Goal: Task Accomplishment & Management: Manage account settings

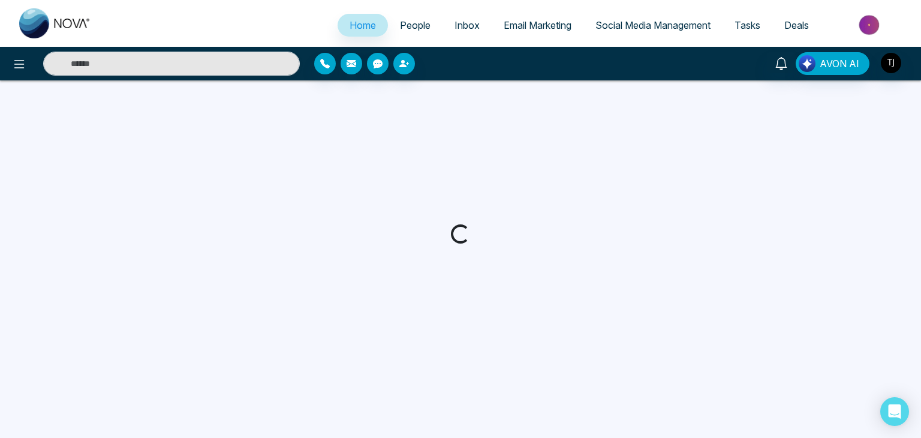
select select "*"
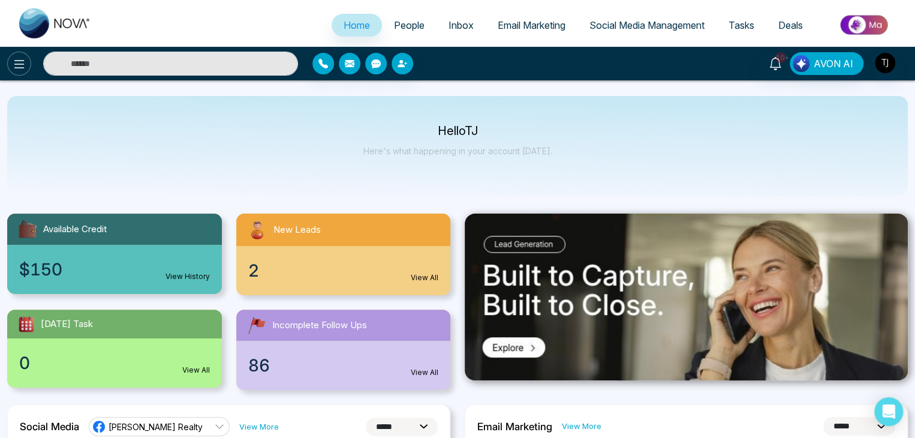
click at [18, 63] on icon at bounding box center [19, 64] width 14 height 14
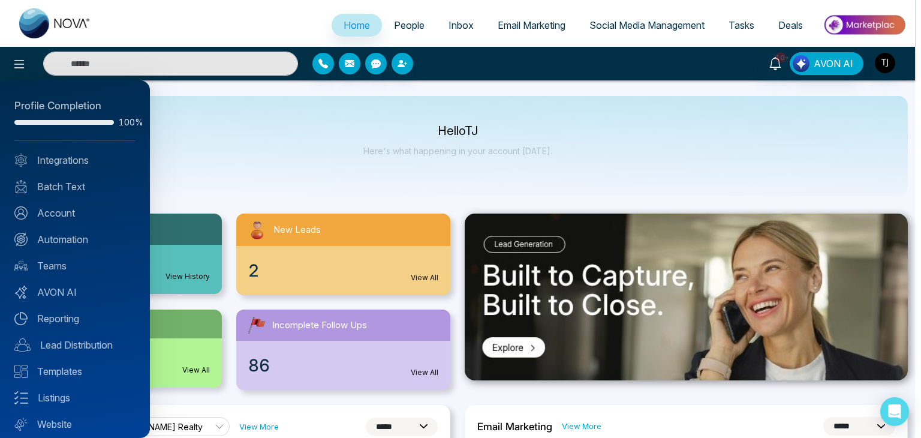
click at [261, 177] on div at bounding box center [460, 219] width 921 height 438
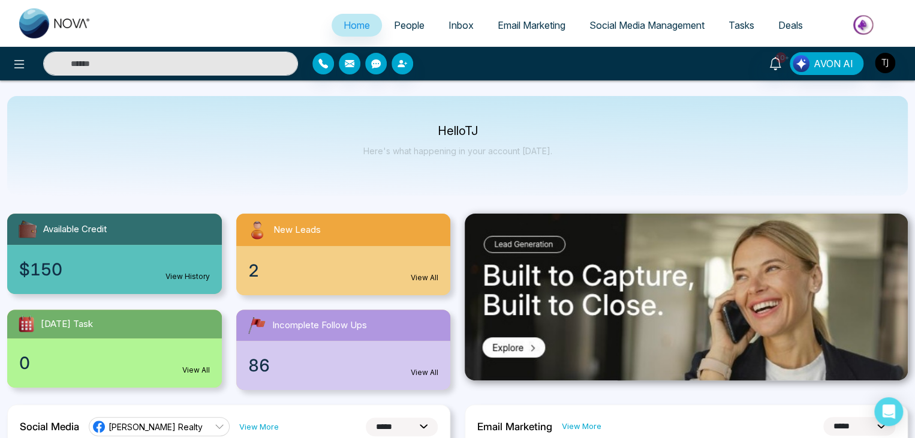
click at [427, 25] on link "People" at bounding box center [409, 25] width 55 height 23
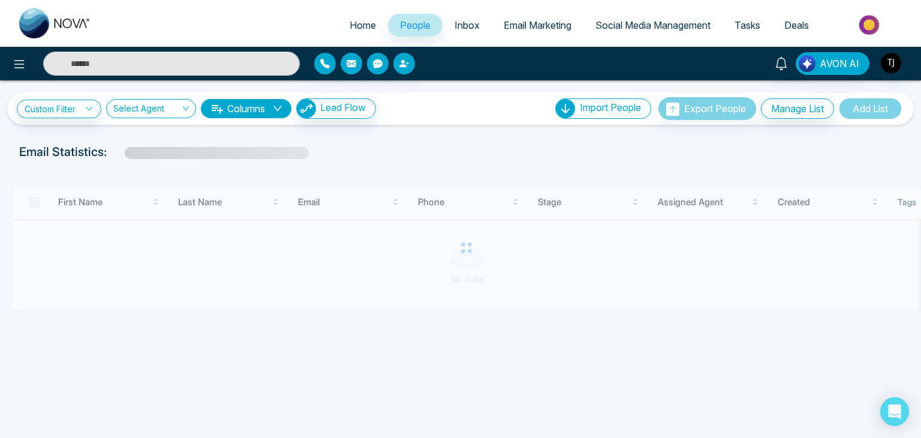
click at [470, 18] on link "Inbox" at bounding box center [467, 25] width 49 height 23
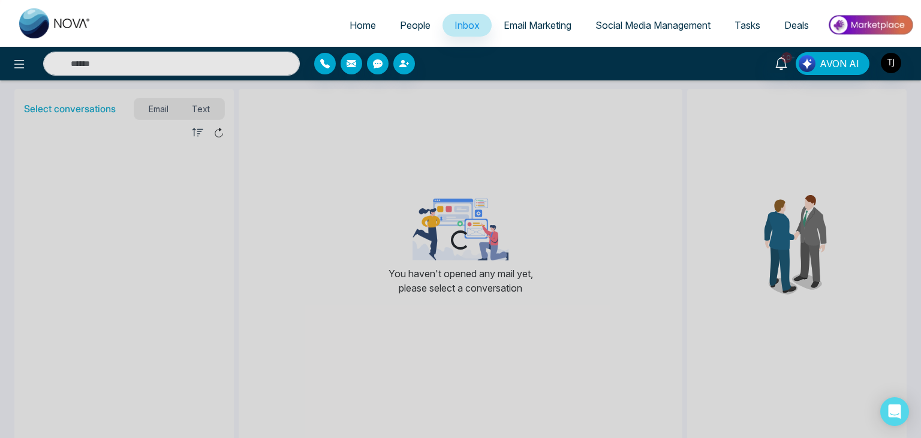
click at [520, 31] on span "Email Marketing" at bounding box center [538, 25] width 68 height 12
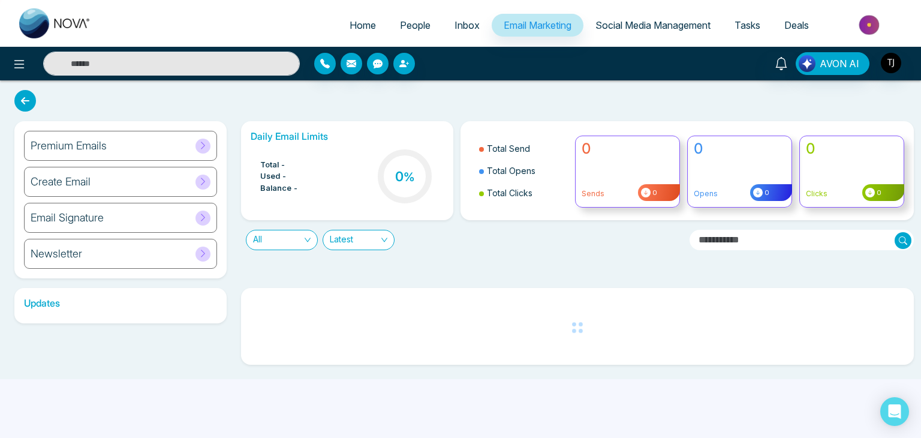
click at [362, 17] on link "Home" at bounding box center [363, 25] width 50 height 23
select select "*"
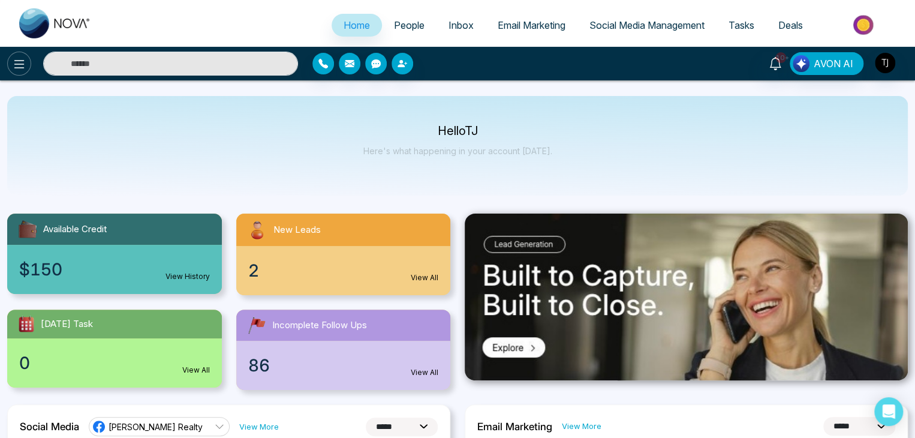
click at [26, 59] on icon at bounding box center [19, 64] width 14 height 14
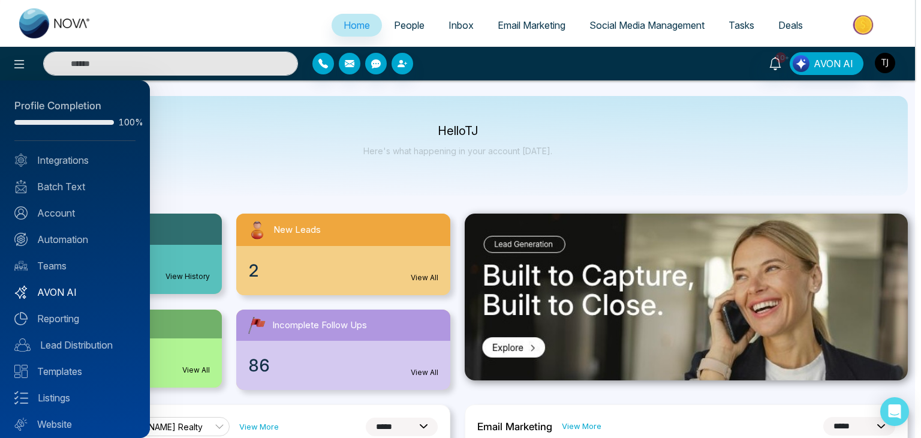
scroll to position [34, 0]
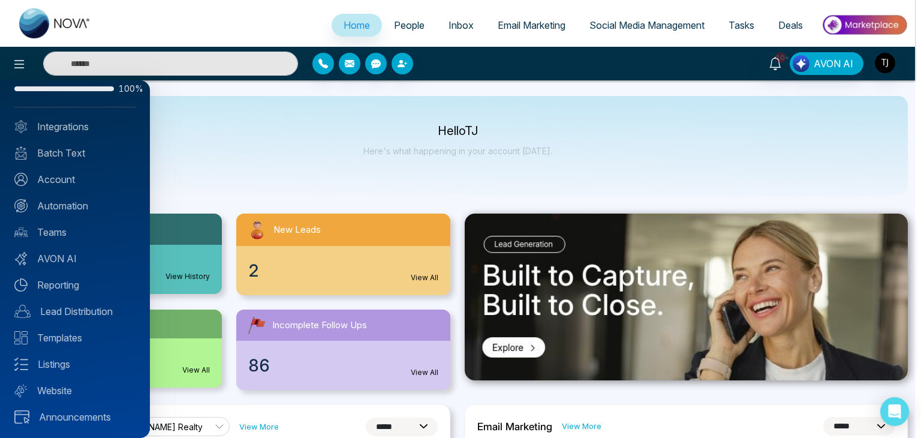
click at [224, 186] on div at bounding box center [460, 219] width 921 height 438
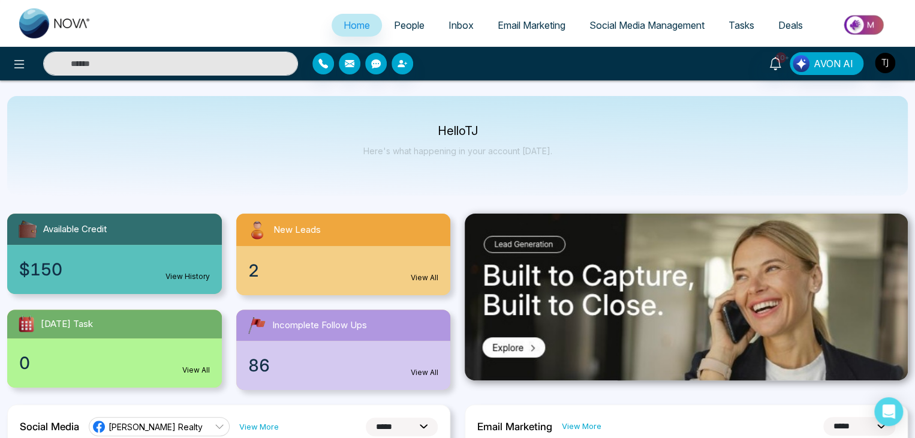
click at [423, 24] on link "People" at bounding box center [409, 25] width 55 height 23
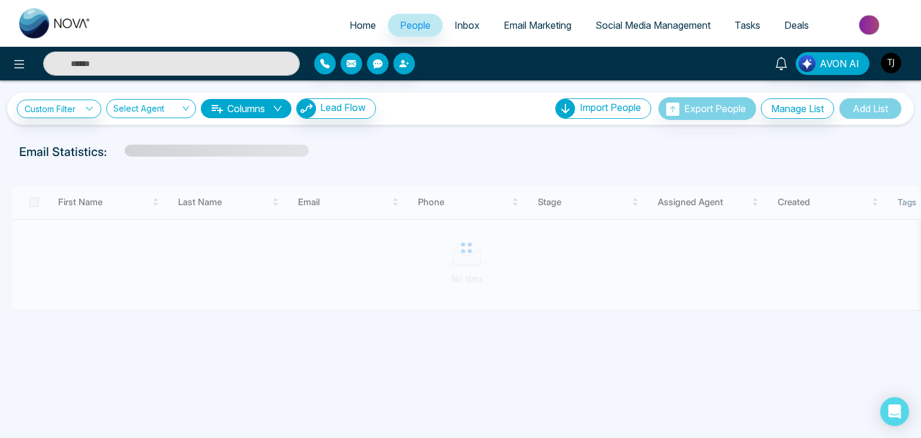
click at [455, 25] on span "Inbox" at bounding box center [467, 25] width 25 height 12
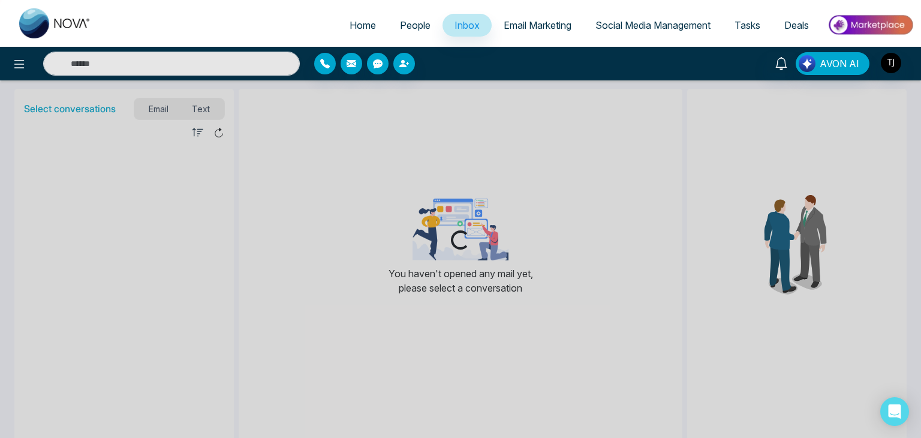
click at [540, 27] on span "Email Marketing" at bounding box center [538, 25] width 68 height 12
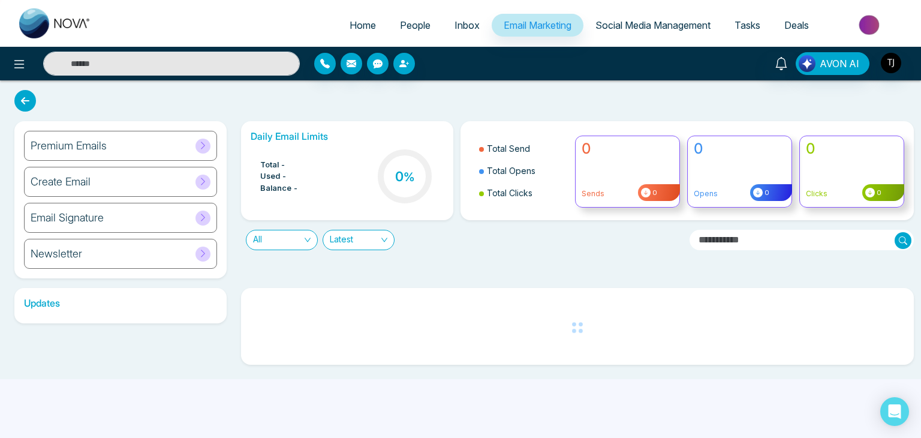
click at [640, 20] on span "Social Media Management" at bounding box center [652, 25] width 115 height 12
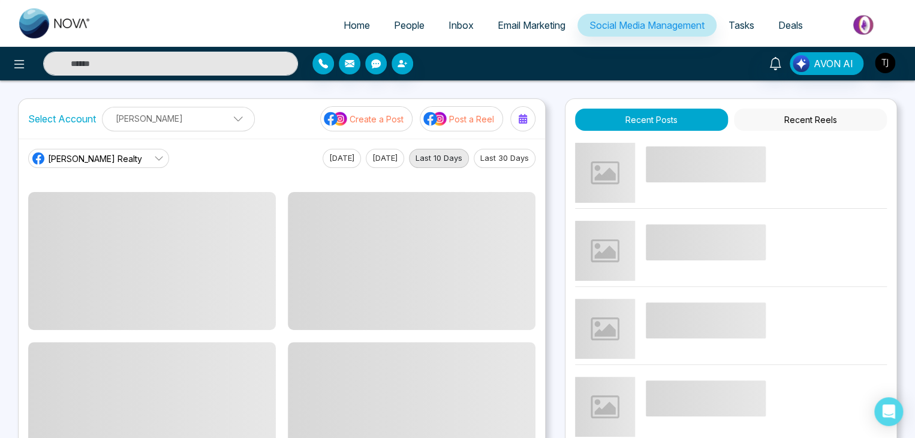
click at [739, 22] on span "Tasks" at bounding box center [742, 25] width 26 height 12
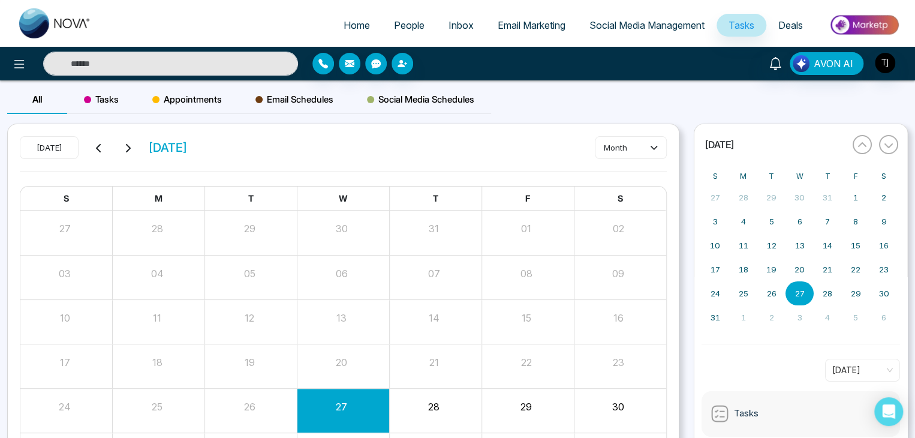
click at [791, 25] on span "Deals" at bounding box center [790, 25] width 25 height 12
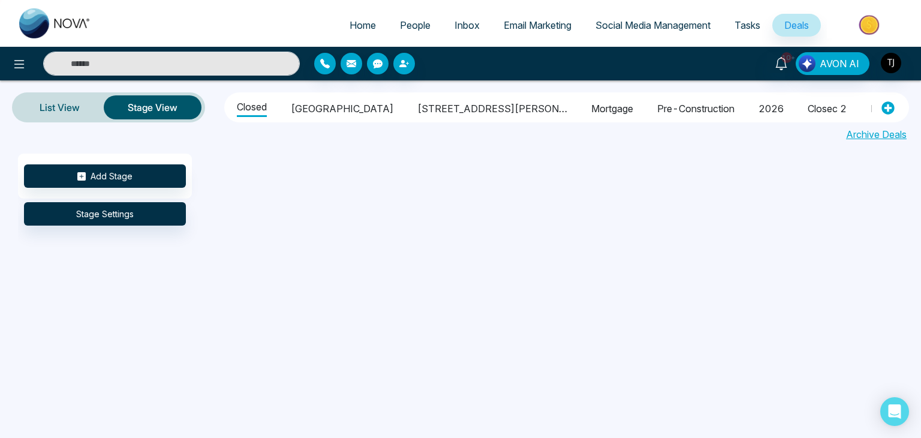
click at [357, 24] on span "Home" at bounding box center [363, 25] width 26 height 12
select select "*"
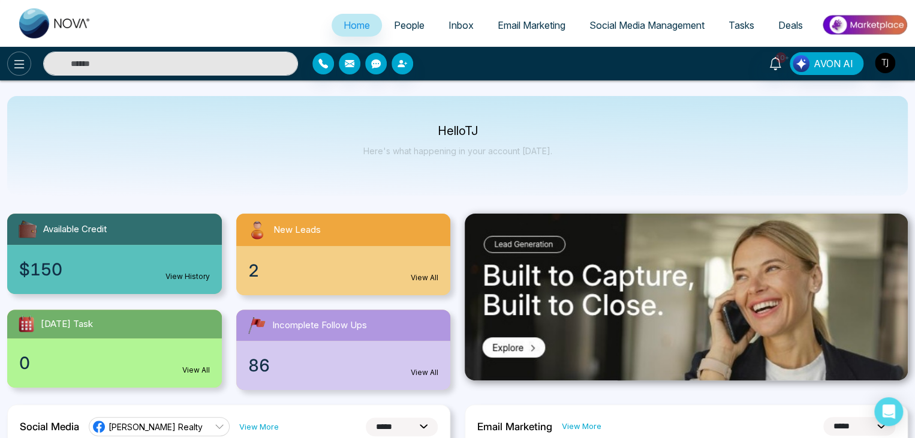
click at [24, 69] on icon at bounding box center [19, 64] width 14 height 14
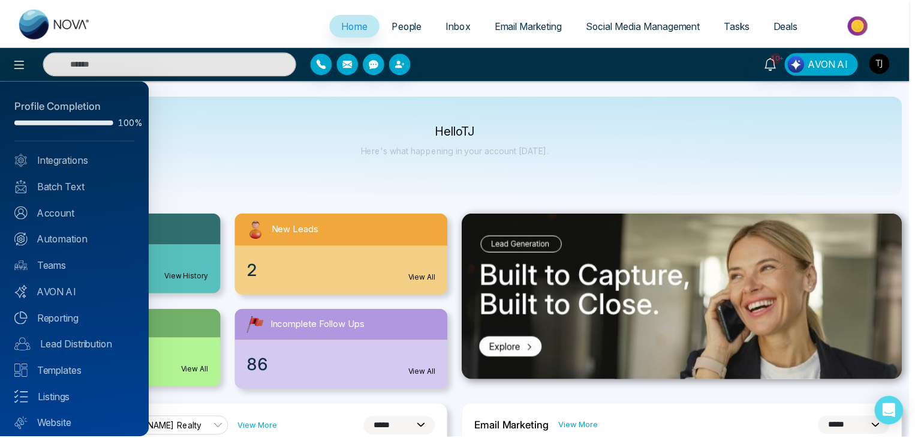
scroll to position [34, 0]
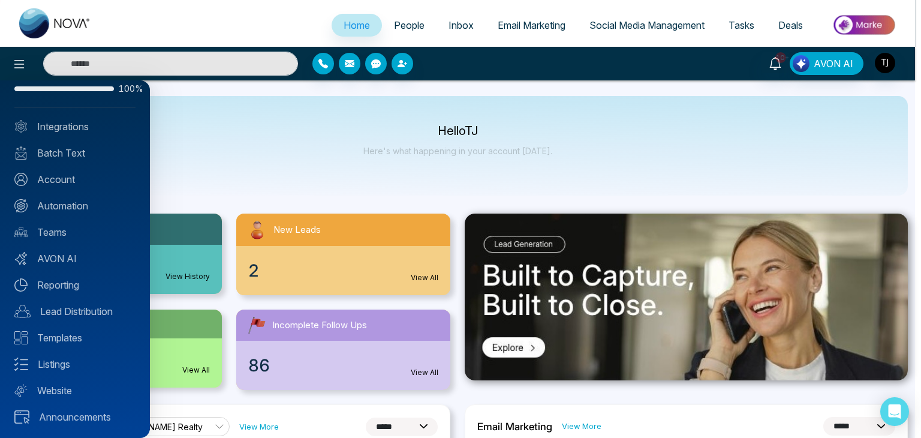
click at [233, 185] on div at bounding box center [460, 219] width 921 height 438
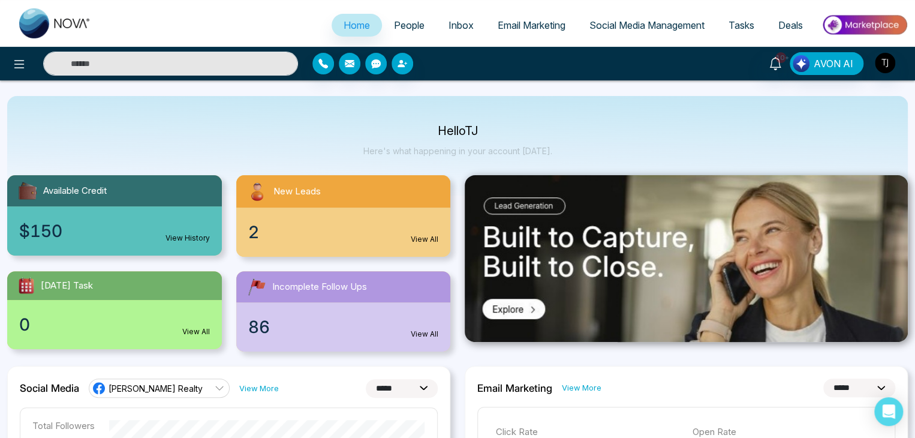
scroll to position [0, 0]
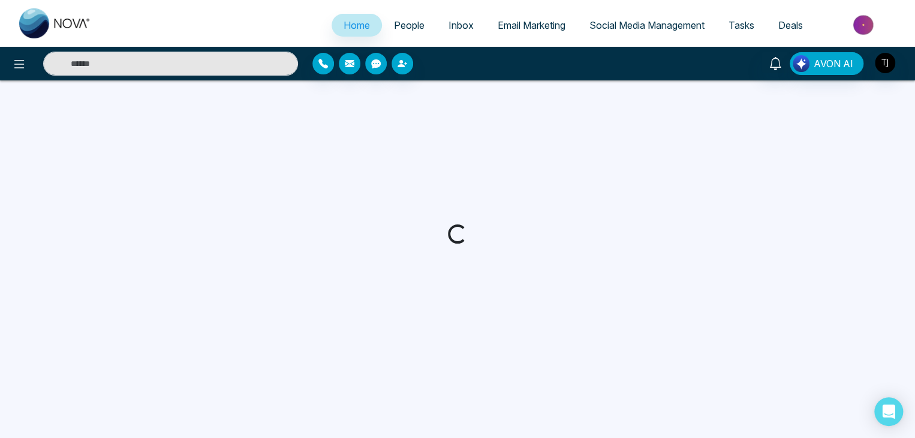
select select "*"
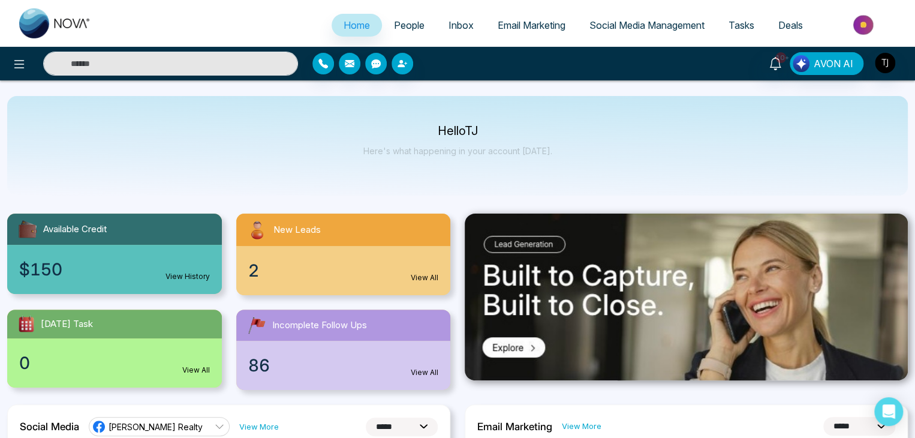
click at [402, 23] on span "People" at bounding box center [409, 25] width 31 height 12
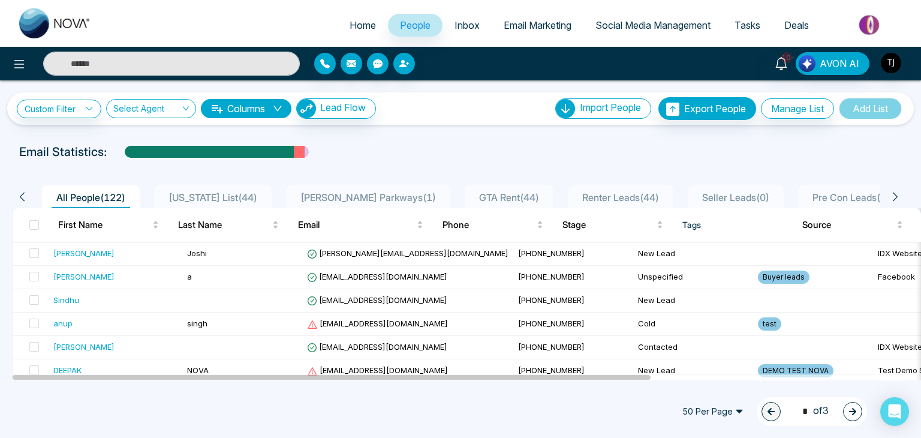
click at [465, 20] on span "Inbox" at bounding box center [467, 25] width 25 height 12
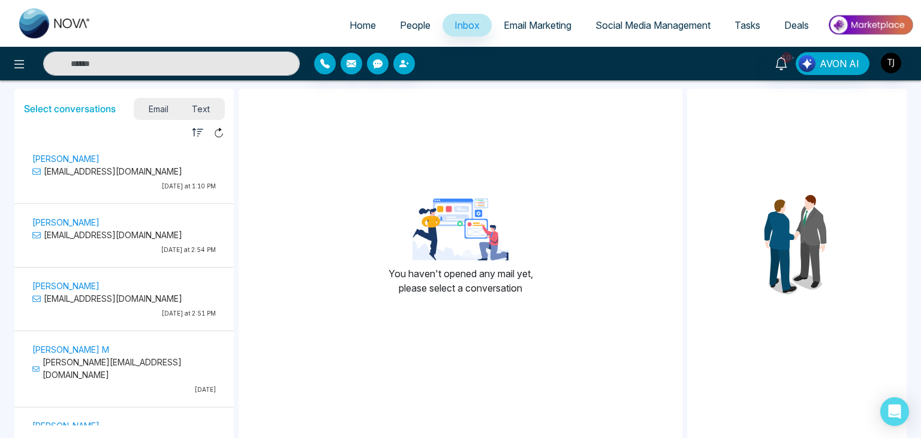
click at [544, 27] on span "Email Marketing" at bounding box center [538, 25] width 68 height 12
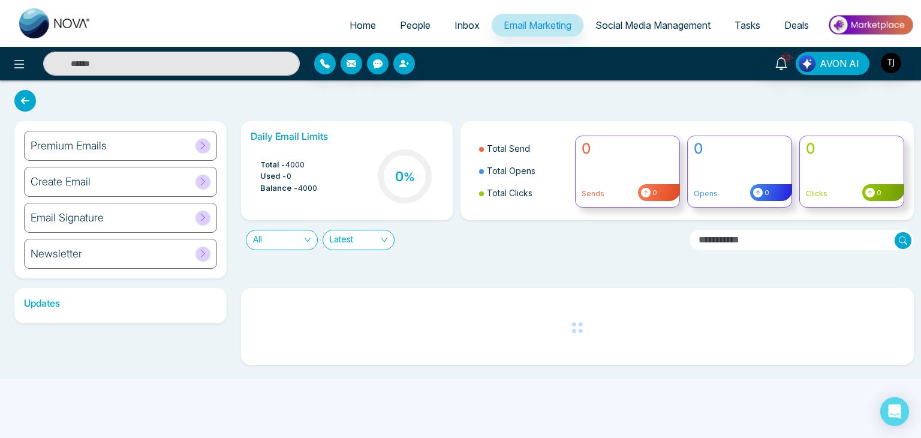
click at [615, 20] on span "Social Media Management" at bounding box center [652, 25] width 115 height 12
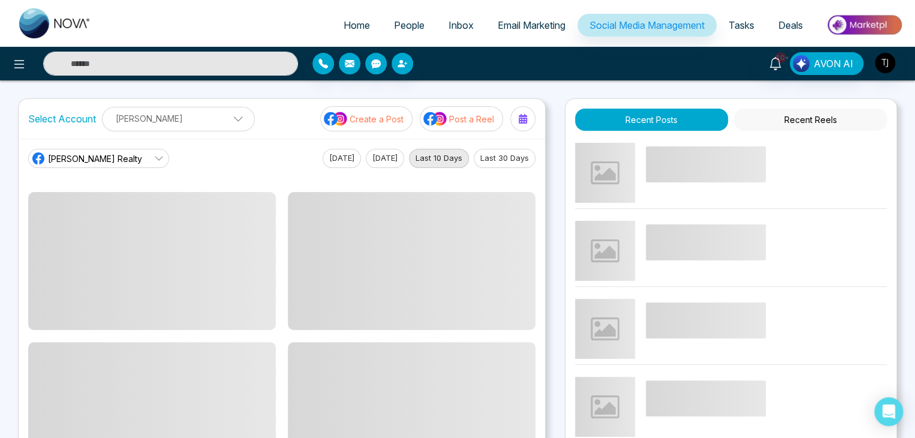
click at [346, 22] on span "Home" at bounding box center [357, 25] width 26 height 12
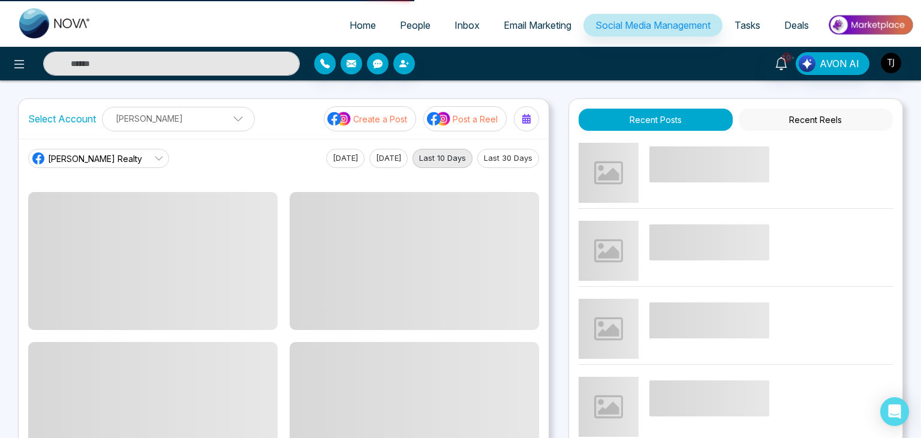
select select "*"
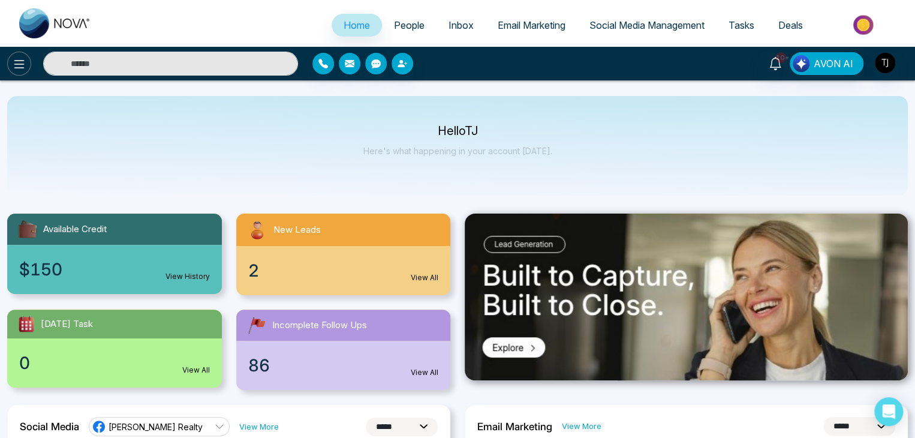
click at [25, 62] on icon at bounding box center [19, 64] width 14 height 14
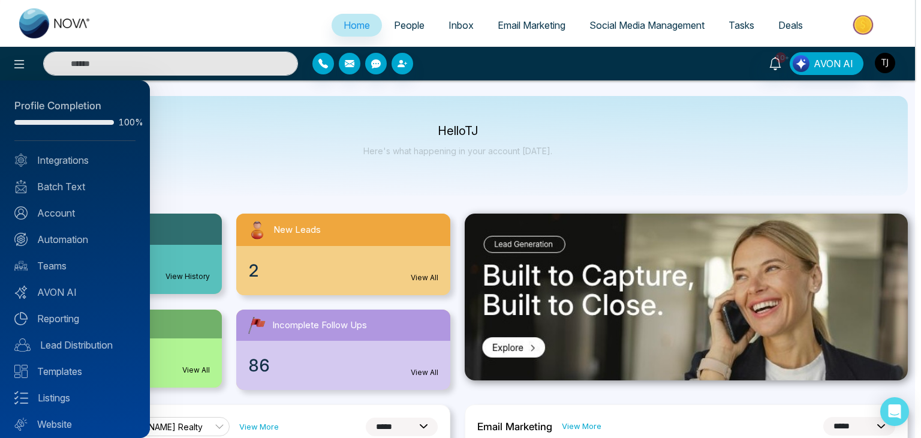
scroll to position [34, 0]
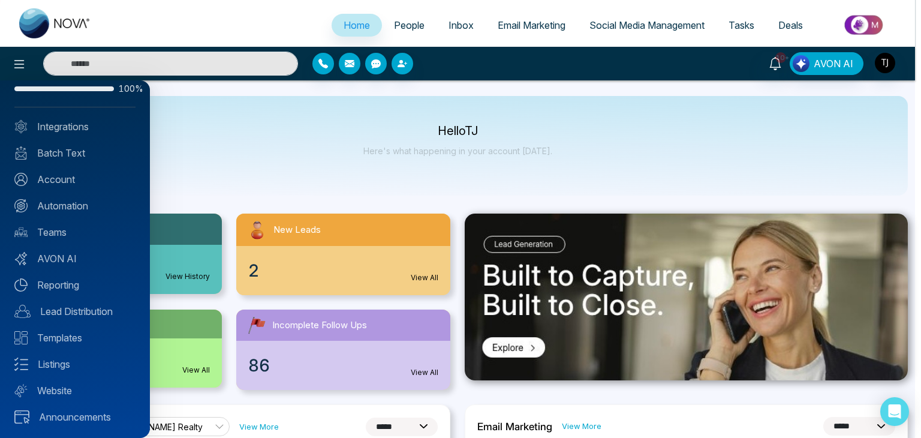
click at [250, 125] on div at bounding box center [460, 219] width 921 height 438
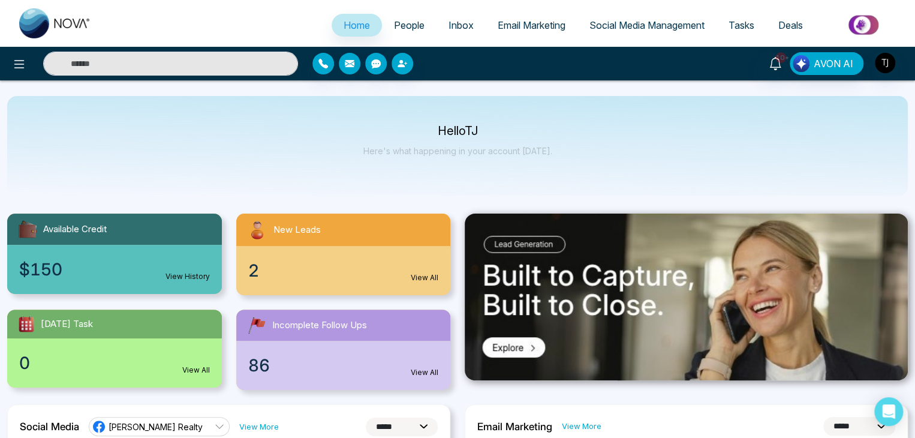
click at [410, 15] on link "People" at bounding box center [409, 25] width 55 height 23
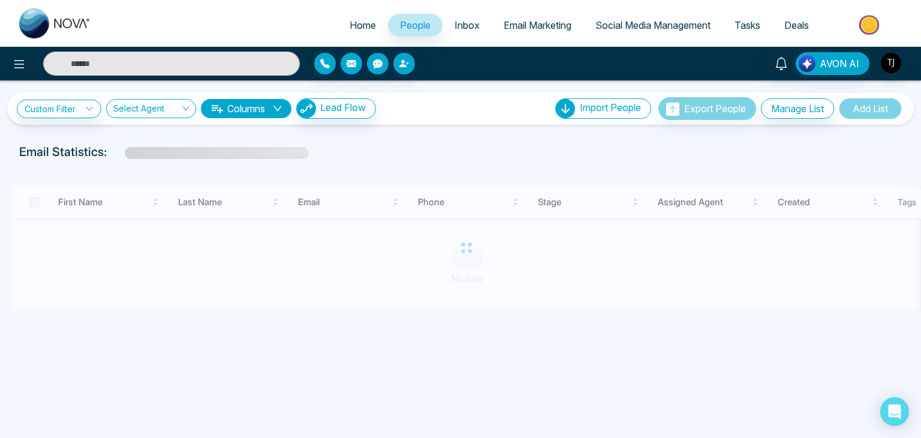
click at [443, 22] on link "Inbox" at bounding box center [467, 25] width 49 height 23
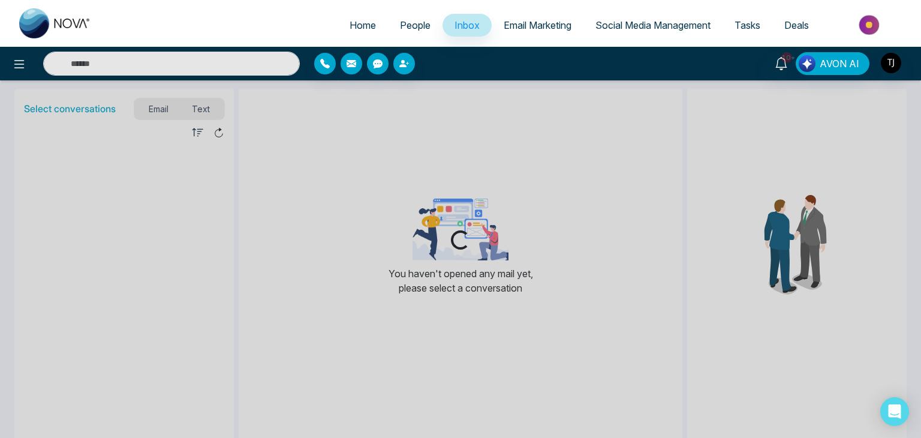
click at [511, 15] on link "Email Marketing" at bounding box center [538, 25] width 92 height 23
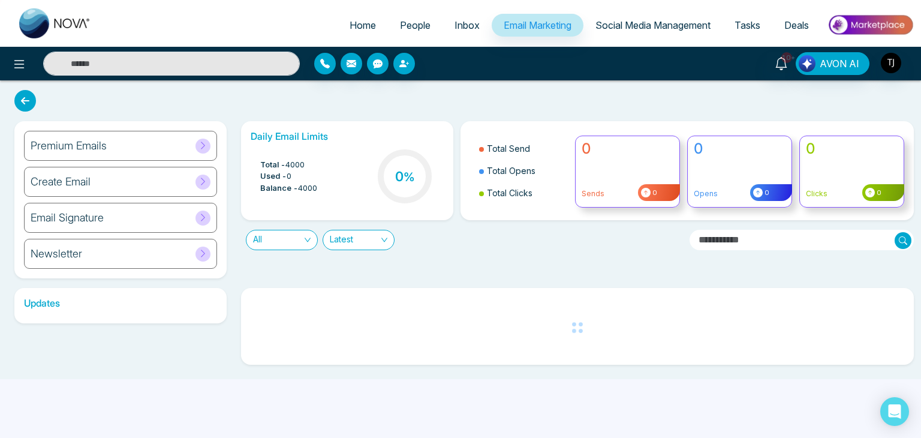
click at [612, 32] on link "Social Media Management" at bounding box center [652, 25] width 139 height 23
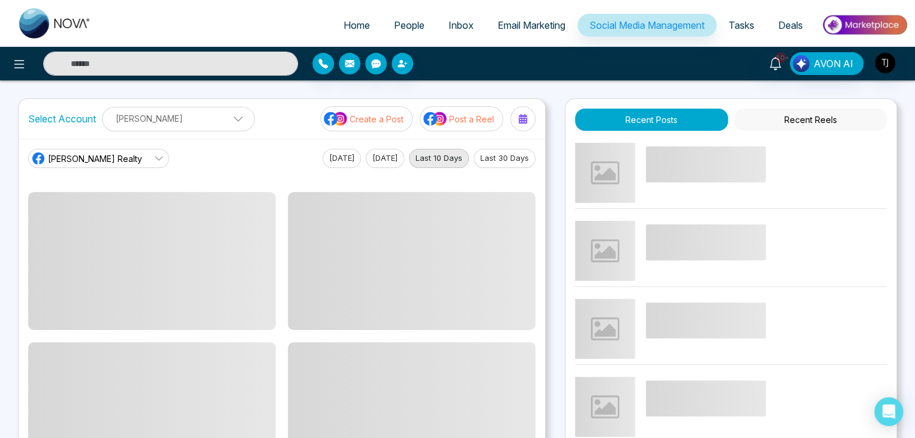
click at [733, 24] on span "Tasks" at bounding box center [742, 25] width 26 height 12
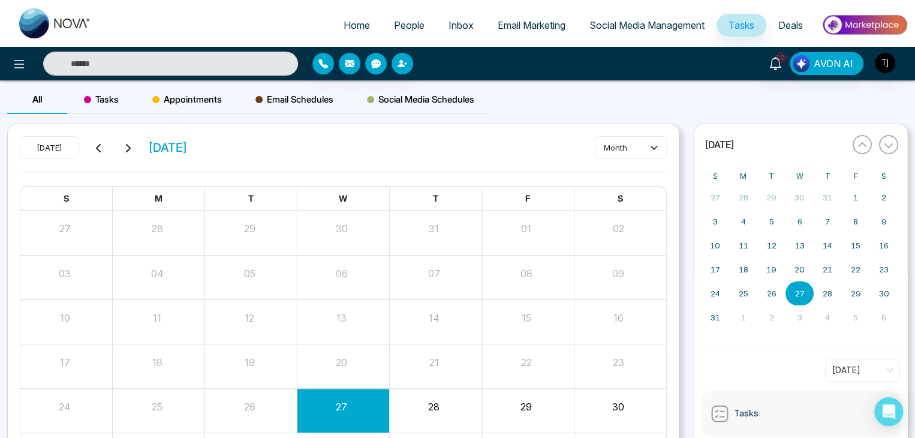
click at [778, 31] on link "Deals" at bounding box center [790, 25] width 49 height 23
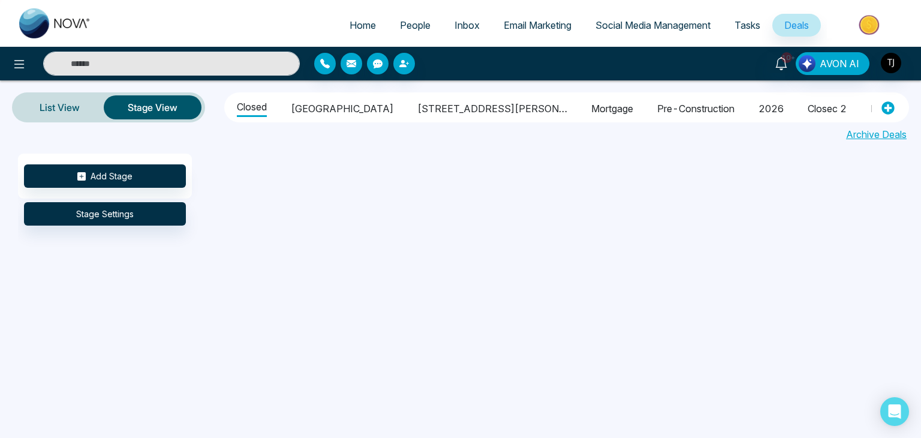
click at [339, 34] on link "Home" at bounding box center [363, 25] width 50 height 23
select select "*"
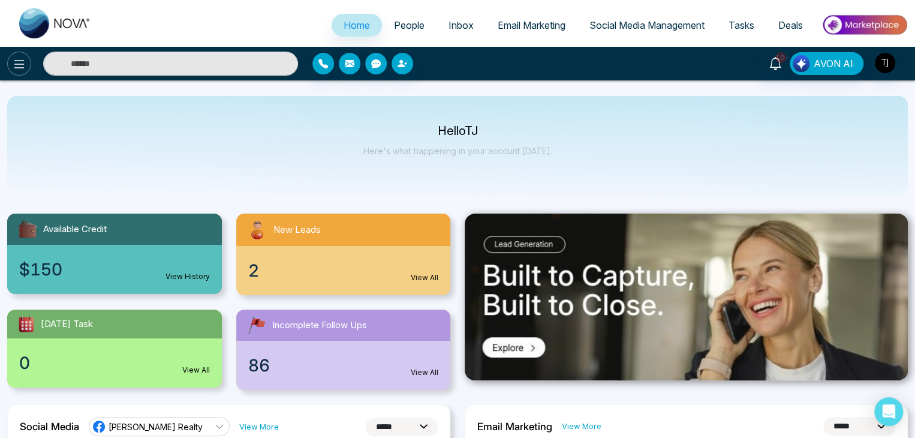
click at [13, 57] on icon at bounding box center [19, 64] width 14 height 14
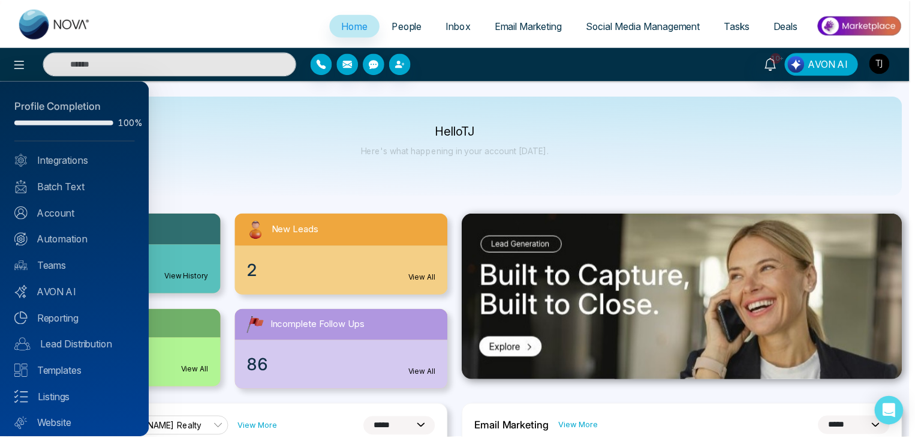
scroll to position [34, 0]
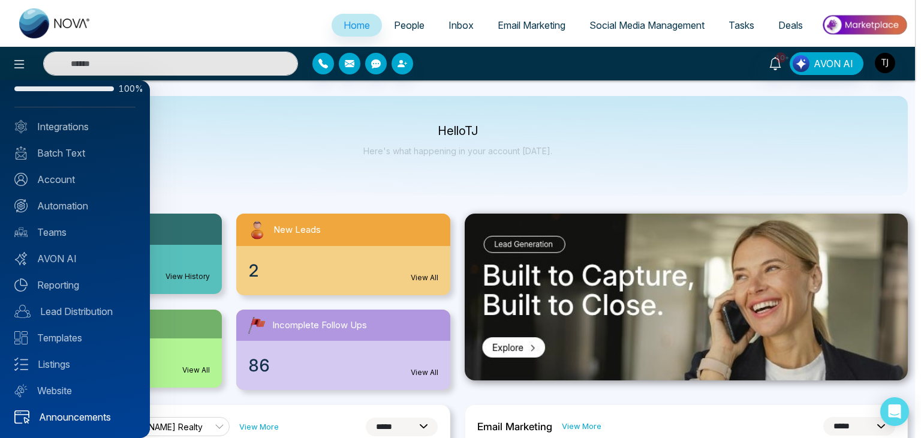
click at [46, 410] on link "Announcements" at bounding box center [74, 417] width 121 height 14
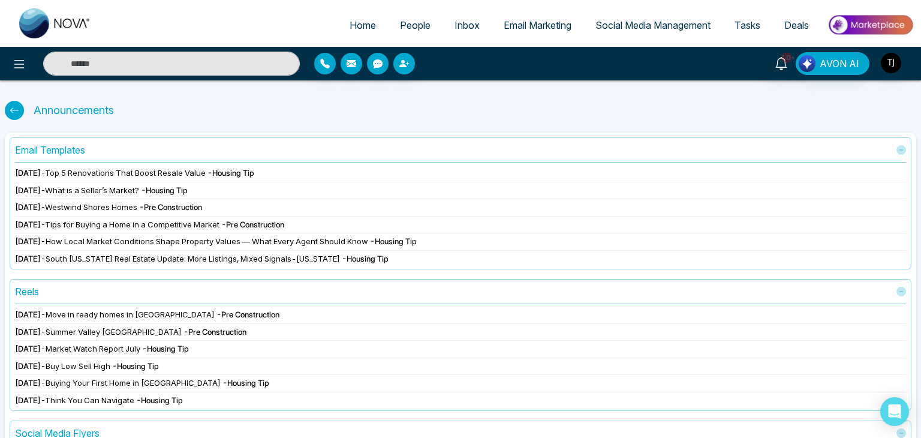
click at [17, 108] on icon at bounding box center [15, 111] width 10 height 10
select select "*"
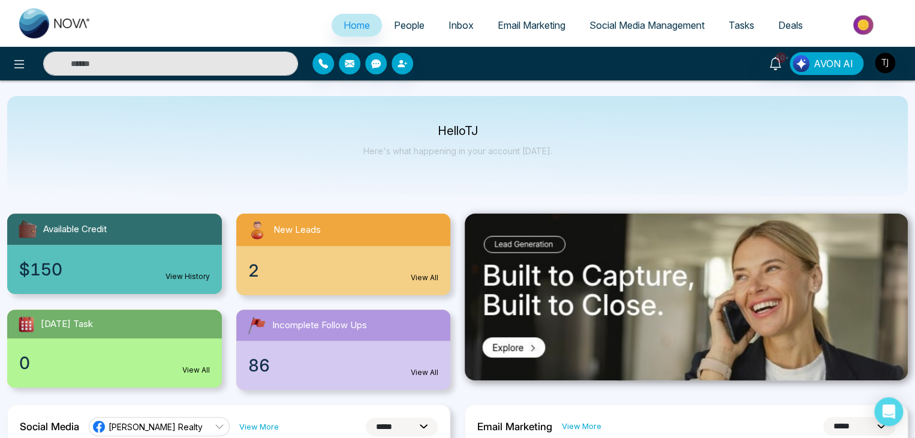
click at [399, 15] on link "People" at bounding box center [409, 25] width 55 height 23
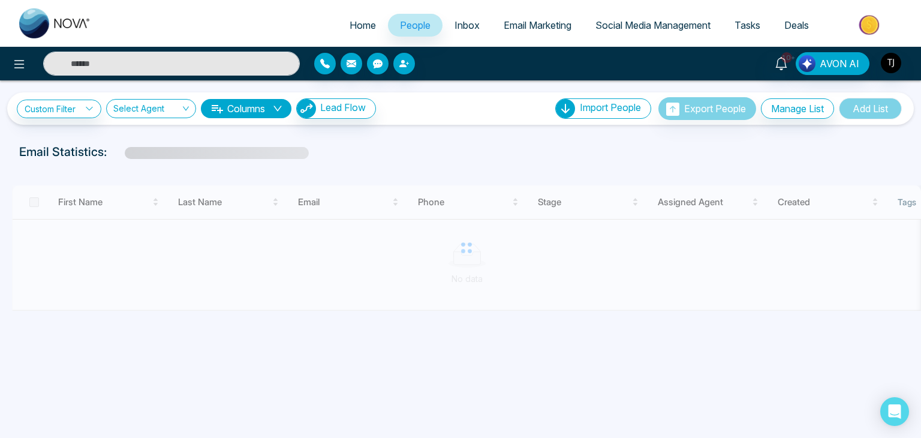
click at [443, 23] on link "Inbox" at bounding box center [467, 25] width 49 height 23
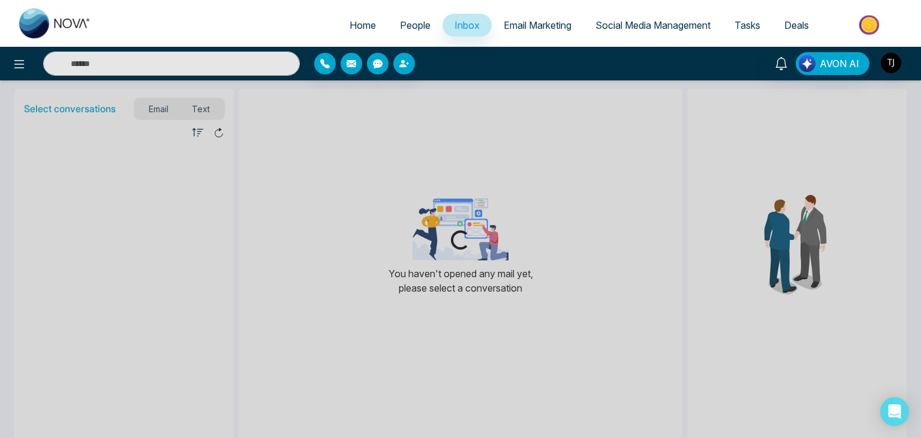
click at [504, 28] on span "Email Marketing" at bounding box center [538, 25] width 68 height 12
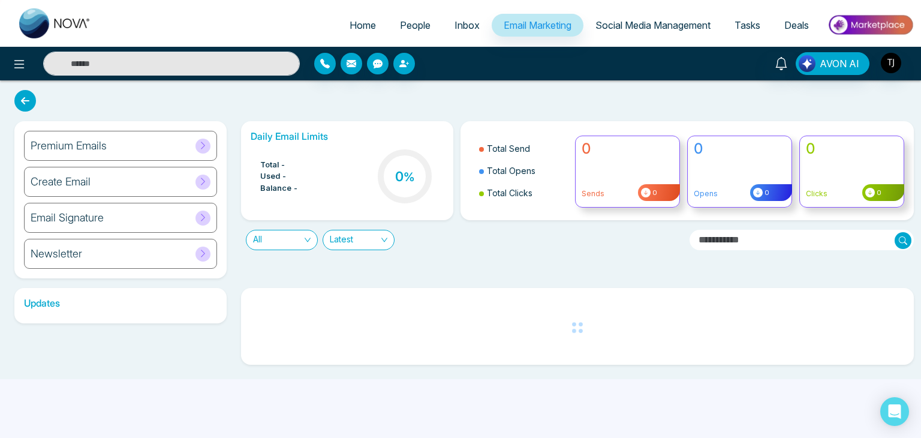
click at [606, 34] on link "Social Media Management" at bounding box center [652, 25] width 139 height 23
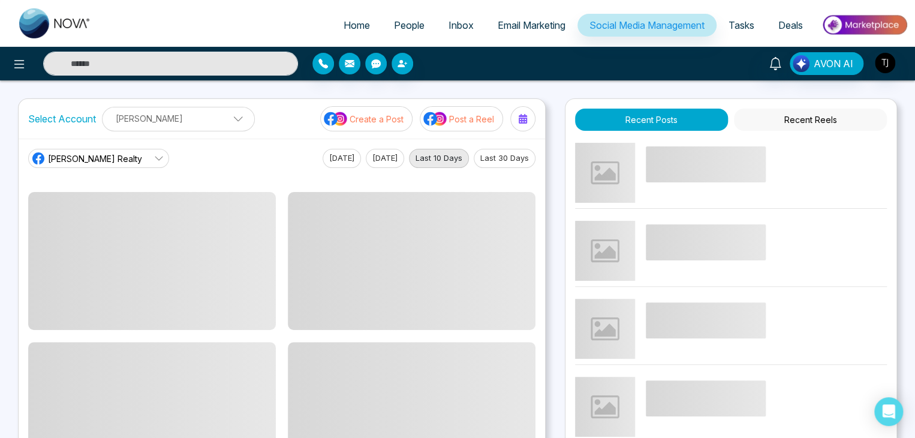
click at [731, 33] on link "Tasks" at bounding box center [742, 25] width 50 height 23
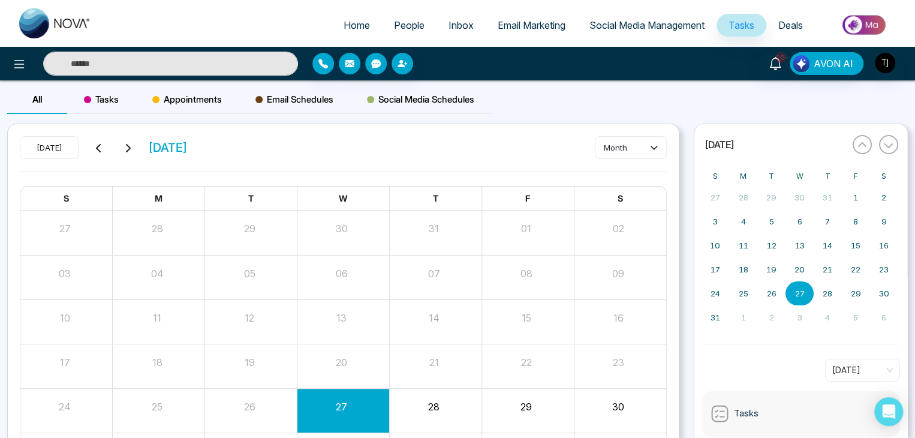
click at [775, 26] on link "Deals" at bounding box center [790, 25] width 49 height 23
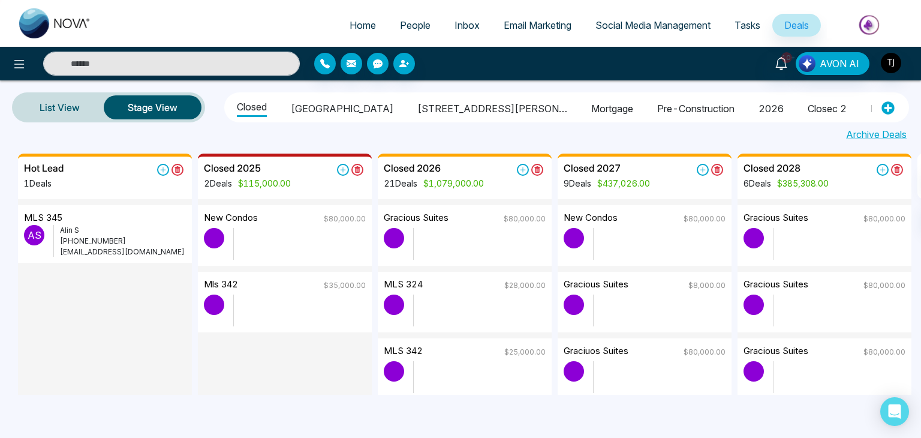
click at [350, 23] on span "Home" at bounding box center [363, 25] width 26 height 12
select select "*"
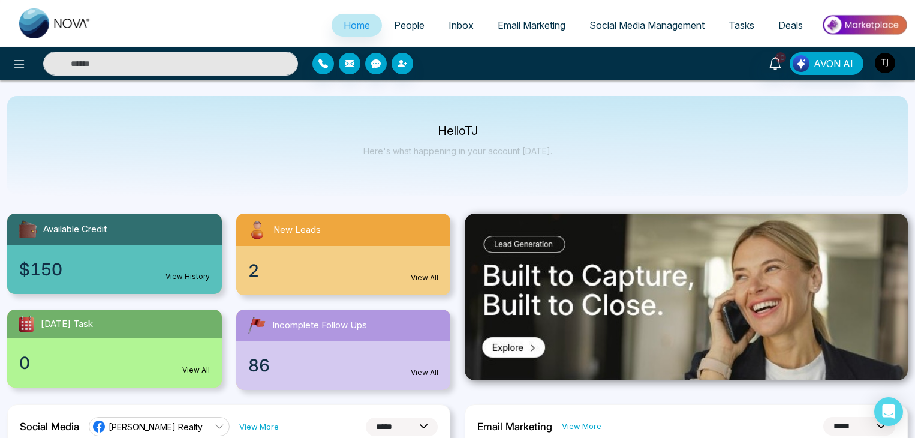
select select "*"
click at [24, 69] on icon at bounding box center [19, 64] width 14 height 14
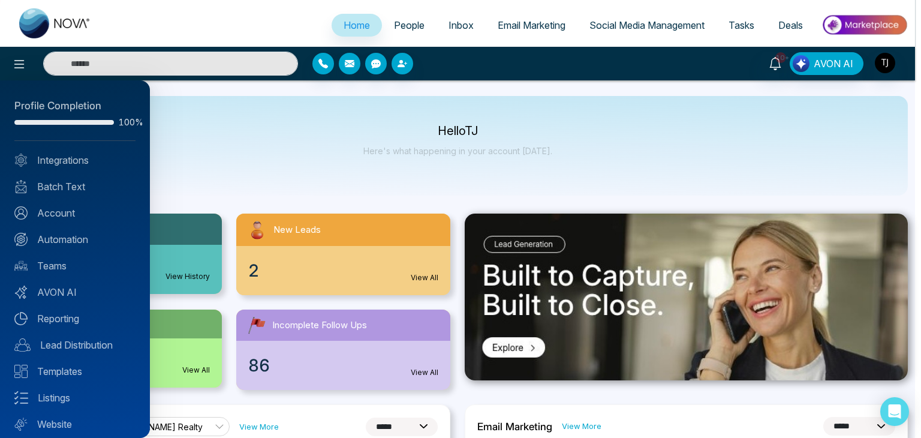
click at [191, 176] on div at bounding box center [460, 219] width 921 height 438
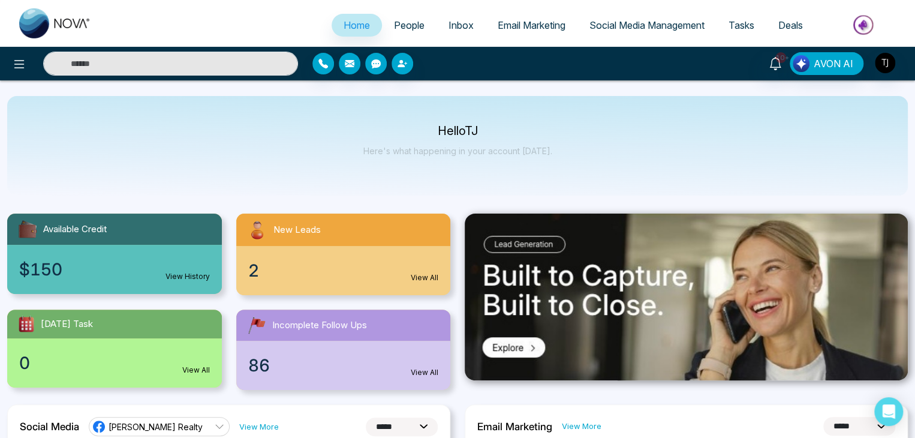
click at [394, 27] on span "People" at bounding box center [409, 25] width 31 height 12
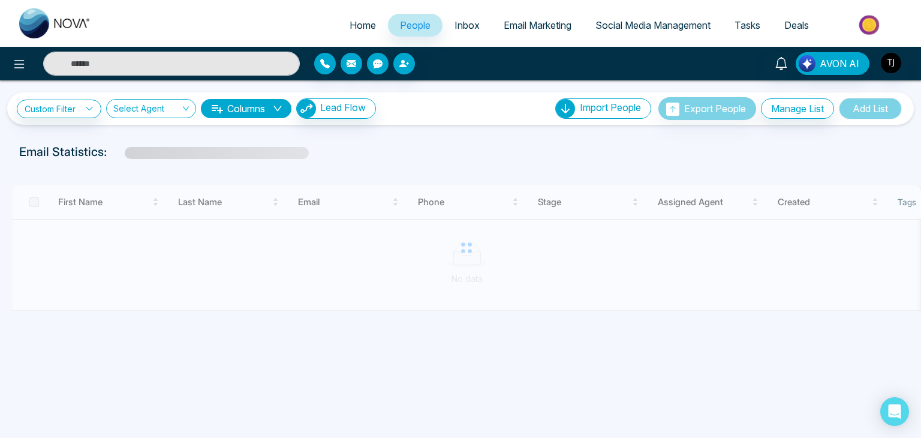
click at [446, 23] on link "Inbox" at bounding box center [467, 25] width 49 height 23
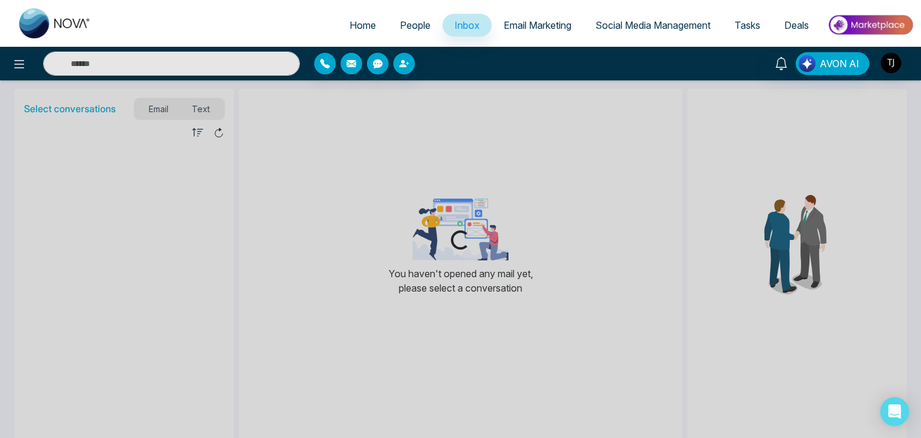
click at [521, 21] on span "Email Marketing" at bounding box center [538, 25] width 68 height 12
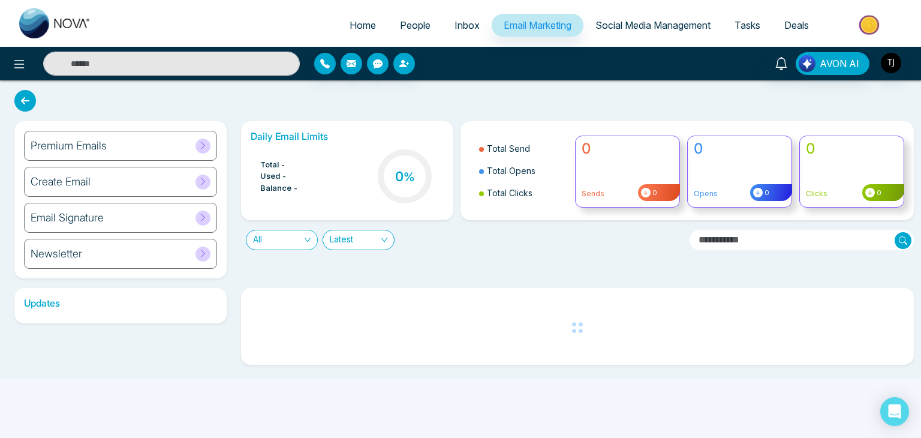
click at [621, 19] on link "Social Media Management" at bounding box center [652, 25] width 139 height 23
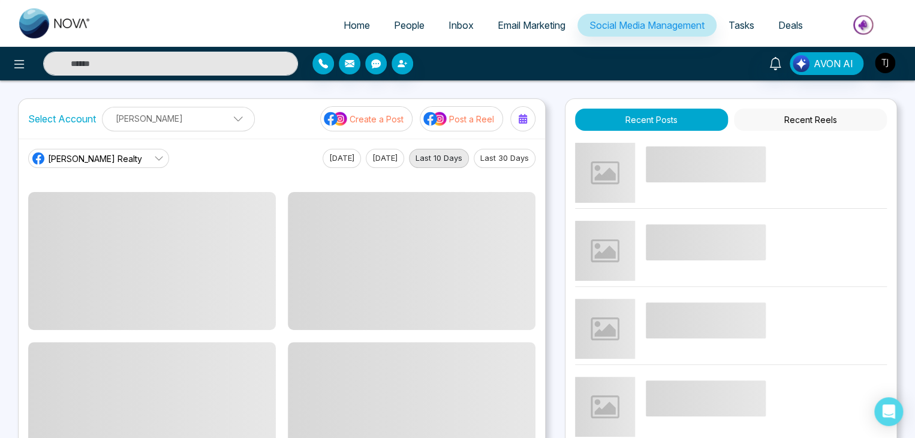
click at [734, 29] on span "Tasks" at bounding box center [742, 25] width 26 height 12
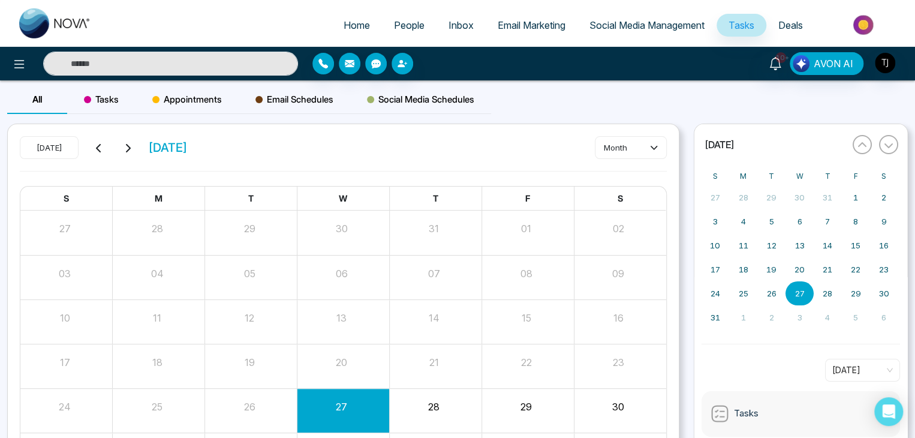
click at [798, 17] on link "Deals" at bounding box center [790, 25] width 49 height 23
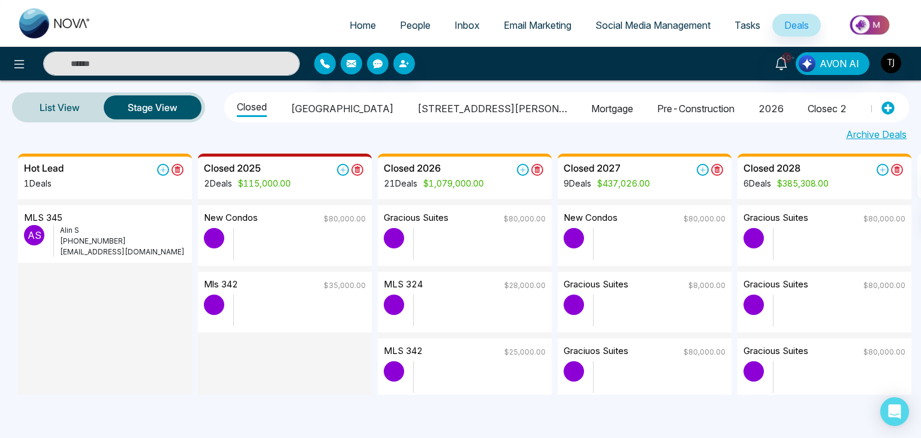
click at [535, 31] on link "Email Marketing" at bounding box center [538, 25] width 92 height 23
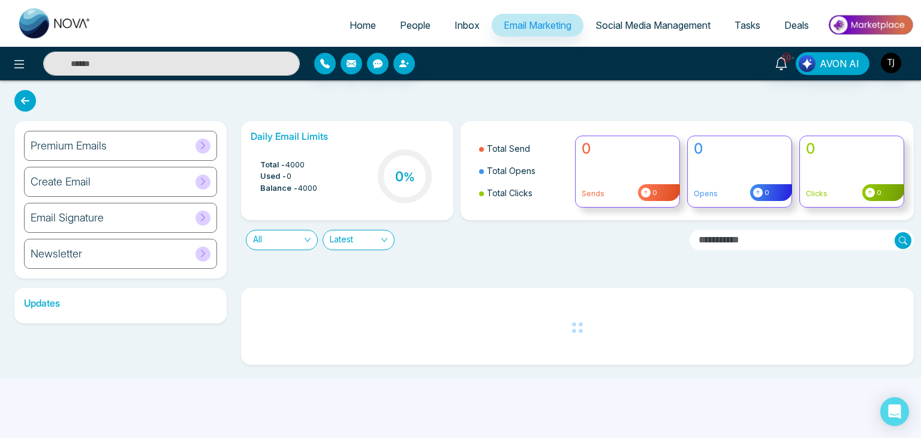
click at [636, 25] on span "Social Media Management" at bounding box center [652, 25] width 115 height 12
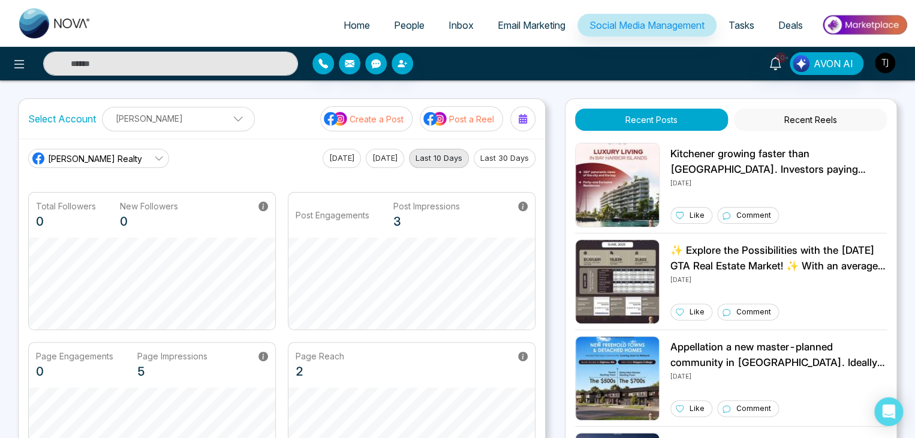
click at [403, 119] on p "Create a Post" at bounding box center [377, 119] width 54 height 13
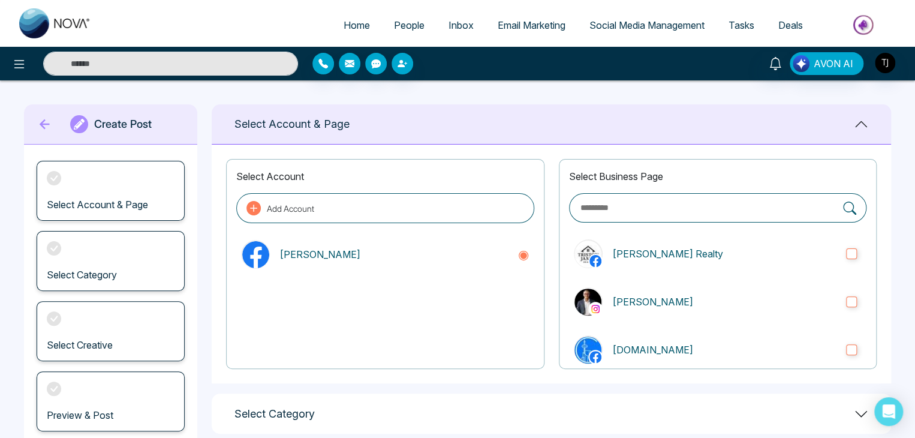
scroll to position [168, 0]
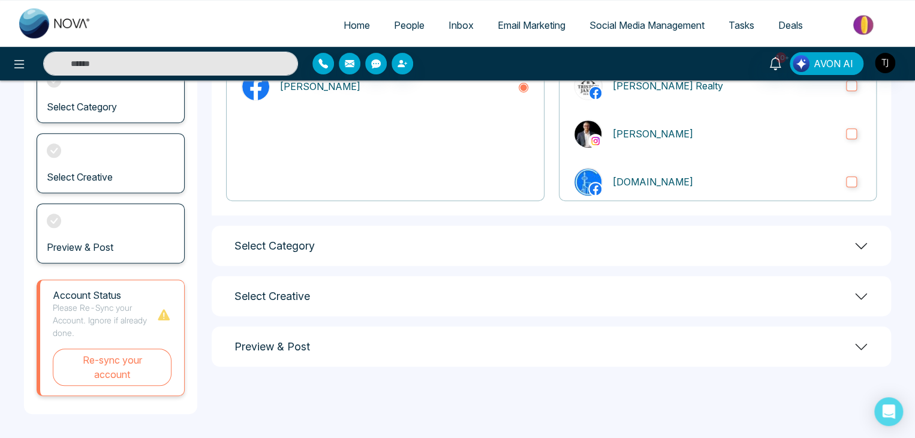
click at [424, 265] on div "Select Category" at bounding box center [551, 245] width 679 height 40
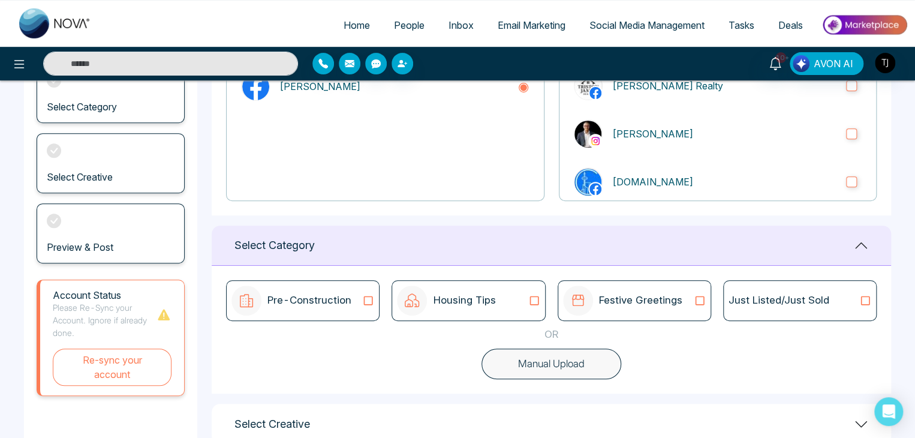
scroll to position [248, 0]
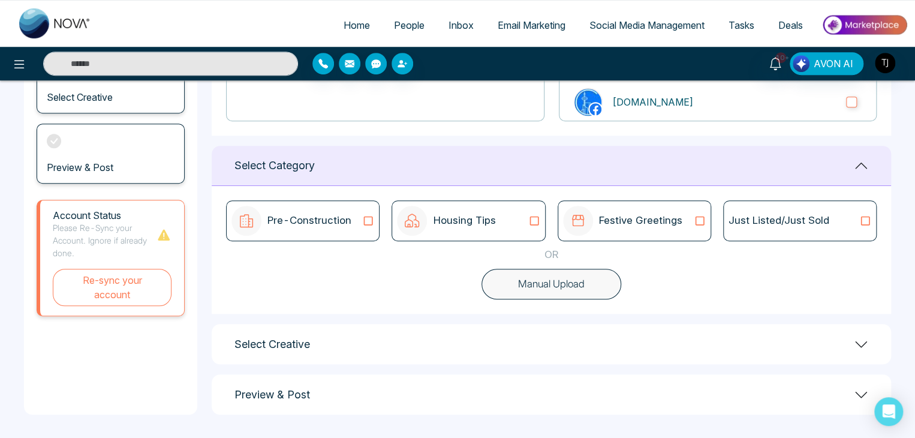
click at [349, 228] on div "Pre-Construction" at bounding box center [291, 221] width 120 height 30
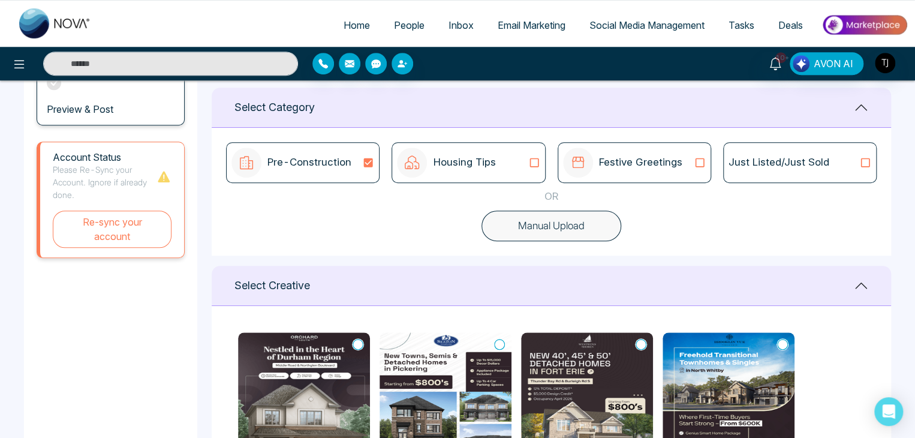
scroll to position [179, 0]
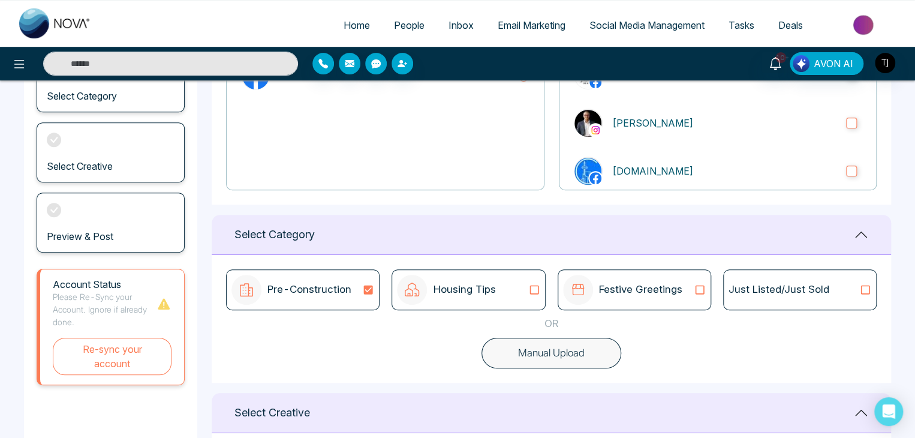
click at [344, 28] on span "Home" at bounding box center [357, 25] width 26 height 12
select select "*"
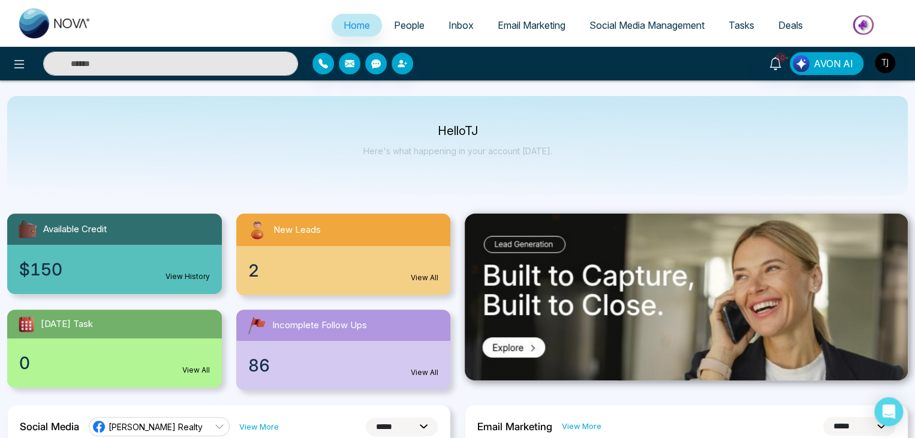
click at [457, 164] on div "Hello TJ Here's what happening in your account today." at bounding box center [457, 146] width 189 height 40
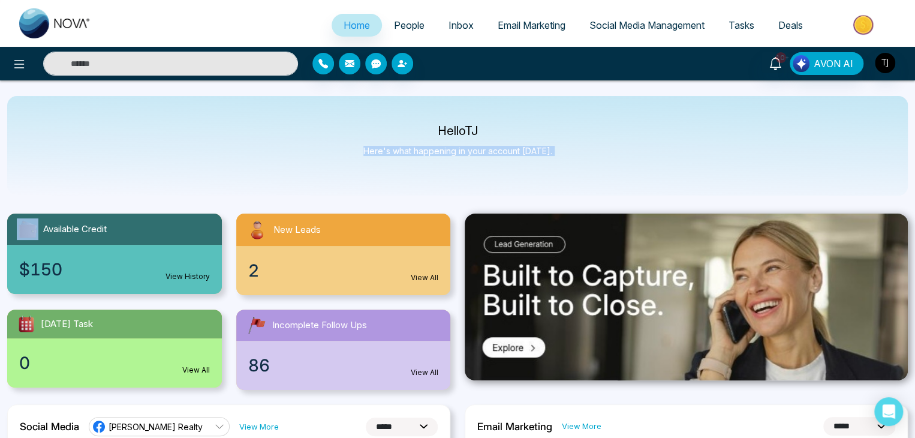
click at [457, 164] on div "Hello TJ Here's what happening in your account today." at bounding box center [457, 146] width 189 height 40
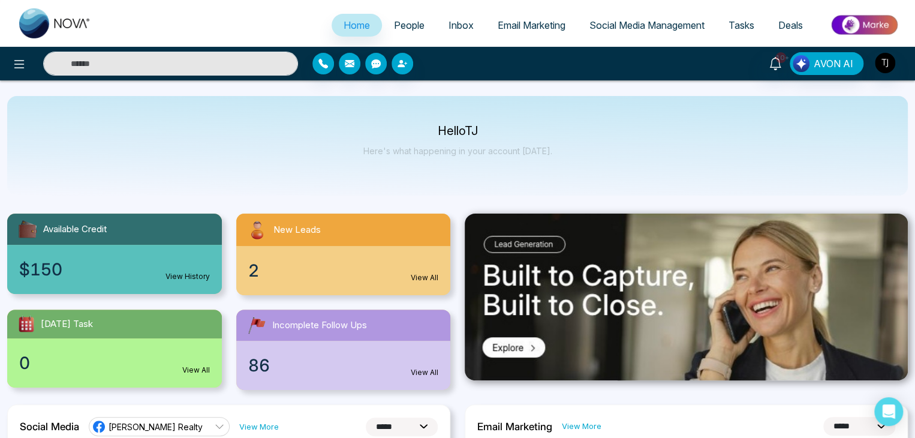
click at [437, 130] on p "Hello TJ" at bounding box center [457, 131] width 189 height 10
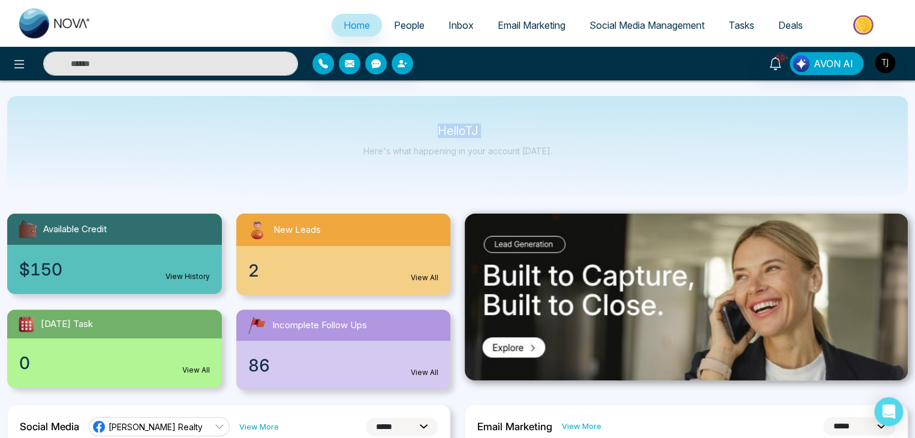
click at [437, 130] on p "Hello TJ" at bounding box center [457, 131] width 189 height 10
drag, startPoint x: 437, startPoint y: 130, endPoint x: 523, endPoint y: 161, distance: 91.8
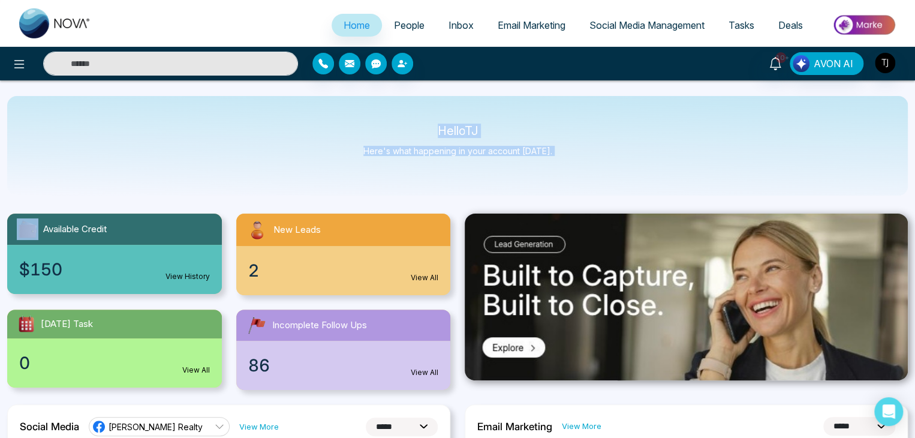
click at [523, 161] on div "Hello TJ Here's what happening in your account today." at bounding box center [457, 146] width 189 height 40
click at [886, 63] on img "button" at bounding box center [885, 63] width 20 height 20
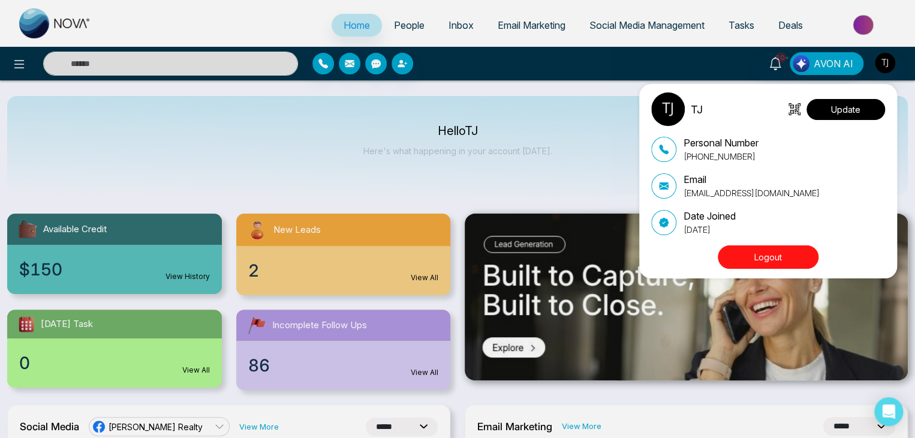
click at [856, 101] on button "Update" at bounding box center [845, 109] width 79 height 21
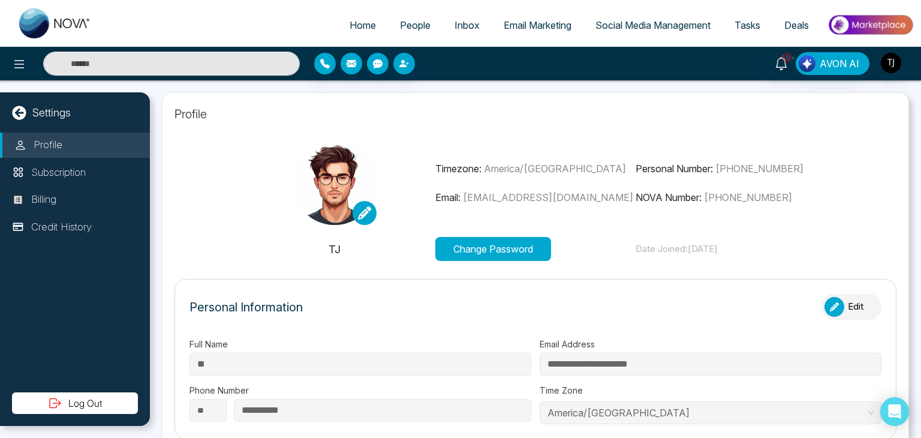
click at [357, 25] on span "Home" at bounding box center [363, 25] width 26 height 12
select select "*"
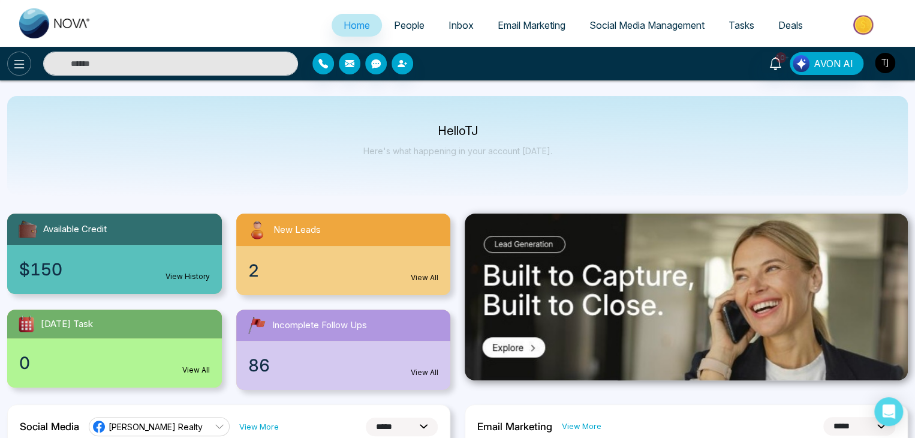
click at [21, 71] on button at bounding box center [19, 64] width 24 height 24
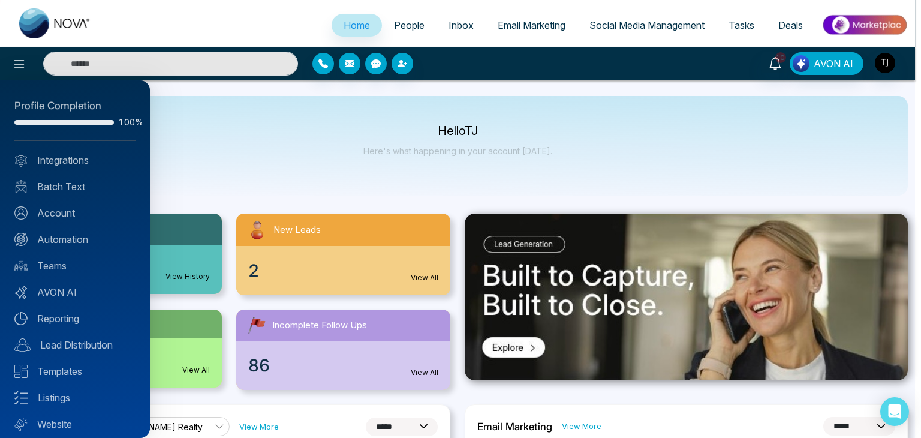
click at [250, 165] on div at bounding box center [460, 219] width 921 height 438
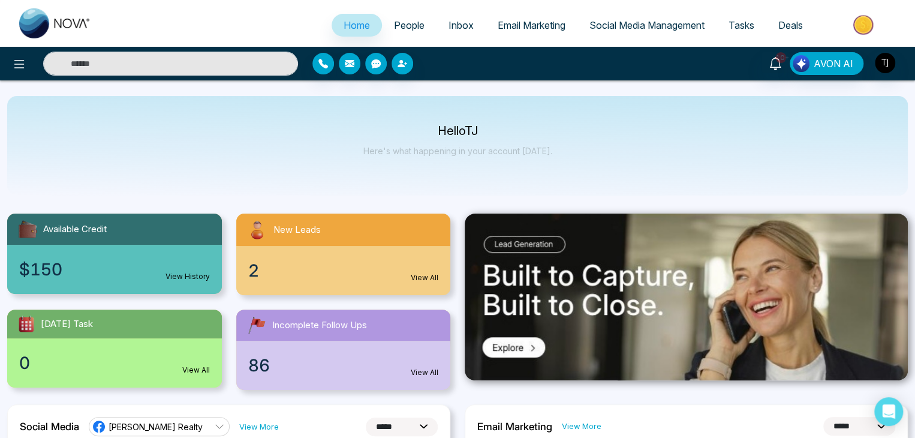
click at [7, 52] on button at bounding box center [19, 64] width 24 height 24
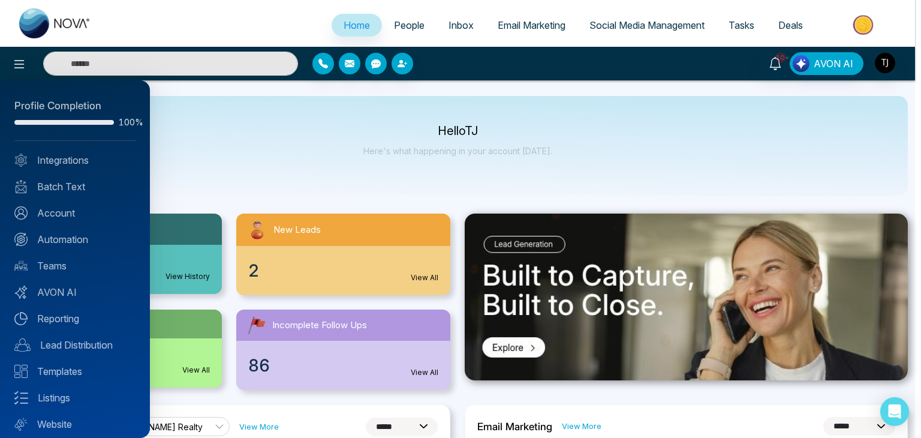
click at [233, 107] on div at bounding box center [460, 219] width 921 height 438
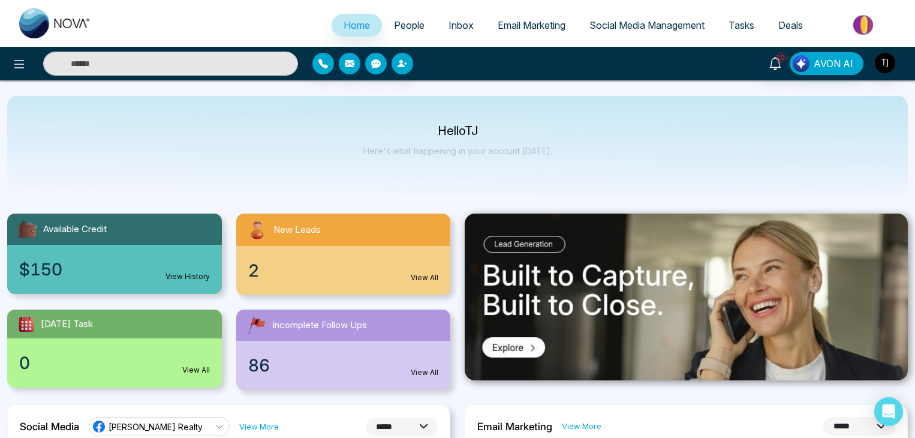
select select "*"
click at [288, 168] on div "Hello TJ Here's what happening in your account today." at bounding box center [457, 146] width 901 height 100
drag, startPoint x: 556, startPoint y: 155, endPoint x: 437, endPoint y: 121, distance: 124.3
click at [437, 121] on div "Hello TJ Here's what happening in your account today." at bounding box center [457, 146] width 901 height 100
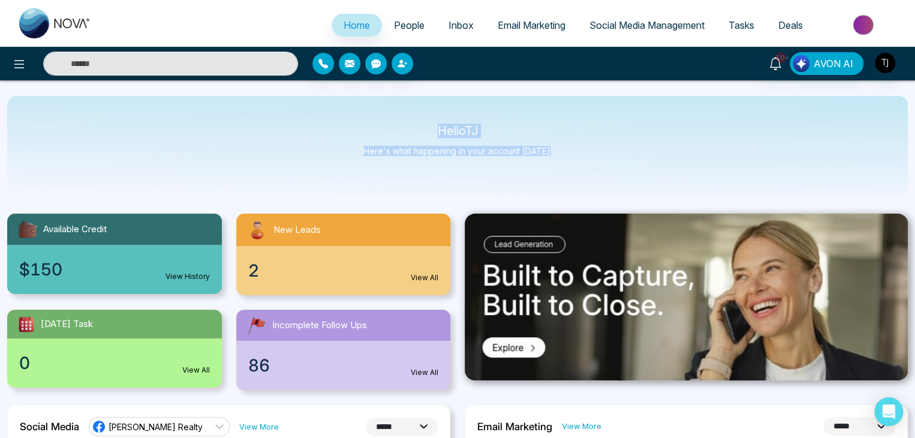
click at [442, 135] on p "Hello TJ" at bounding box center [457, 131] width 189 height 10
drag, startPoint x: 438, startPoint y: 135, endPoint x: 528, endPoint y: 139, distance: 90.0
click at [528, 139] on div "Hello TJ Here's what happening in your account today." at bounding box center [457, 146] width 189 height 40
click at [547, 151] on p "Here's what happening in your account today." at bounding box center [457, 151] width 189 height 10
drag, startPoint x: 547, startPoint y: 151, endPoint x: 386, endPoint y: 116, distance: 164.3
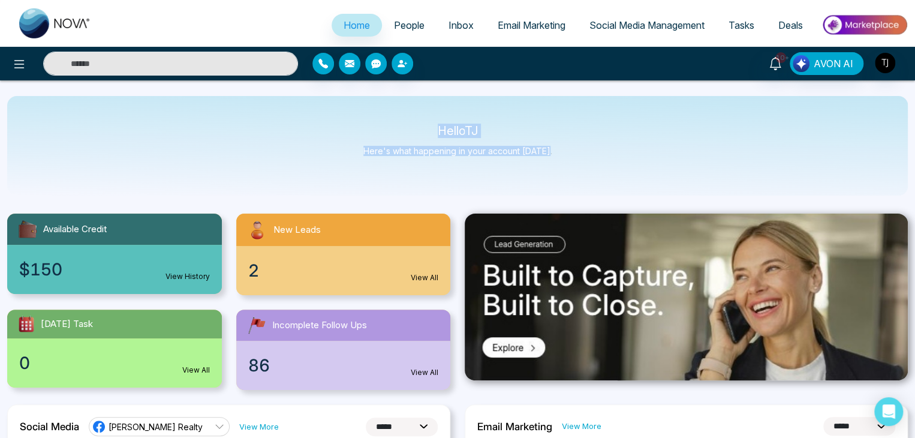
click at [386, 116] on div "Hello TJ Here's what happening in your account today." at bounding box center [457, 146] width 901 height 100
click at [434, 133] on p "Hello TJ" at bounding box center [457, 131] width 189 height 10
drag, startPoint x: 436, startPoint y: 131, endPoint x: 550, endPoint y: 145, distance: 115.3
click at [550, 145] on div "Hello TJ Here's what happening in your account today." at bounding box center [457, 146] width 901 height 100
click at [550, 149] on div "Hello TJ Here's what happening in your account today." at bounding box center [457, 146] width 901 height 100
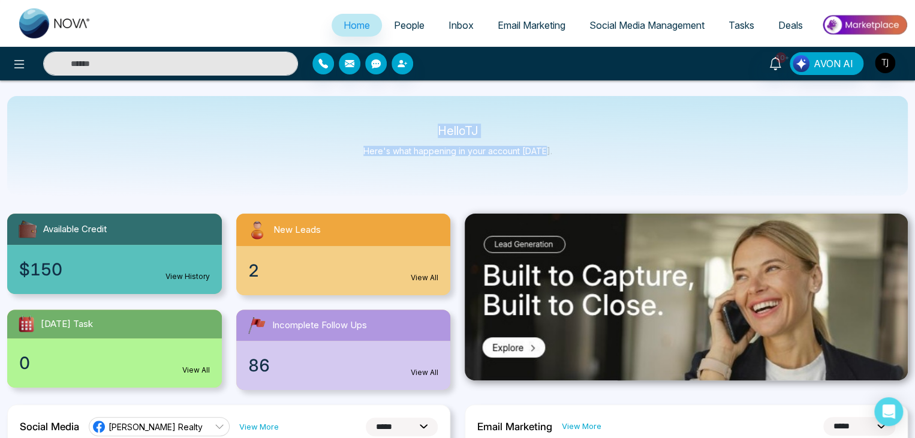
drag, startPoint x: 547, startPoint y: 153, endPoint x: 430, endPoint y: 125, distance: 120.4
click at [430, 125] on div "Hello TJ Here's what happening in your account today." at bounding box center [457, 146] width 901 height 100
click at [430, 134] on p "Hello TJ" at bounding box center [457, 131] width 189 height 10
drag, startPoint x: 434, startPoint y: 131, endPoint x: 556, endPoint y: 162, distance: 125.6
click at [556, 162] on div "Hello TJ Here's what happening in your account today." at bounding box center [457, 146] width 901 height 100
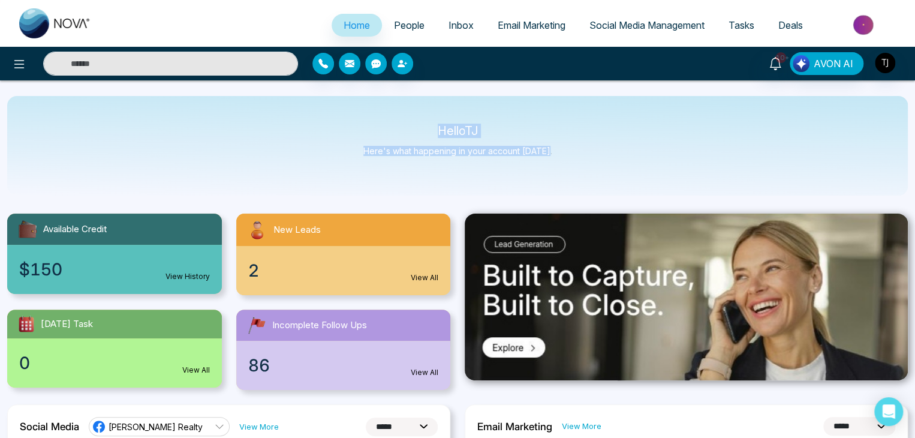
click at [556, 162] on div "Hello TJ Here's what happening in your account today." at bounding box center [457, 146] width 901 height 100
drag, startPoint x: 547, startPoint y: 155, endPoint x: 428, endPoint y: 124, distance: 122.6
click at [428, 124] on div "Hello TJ Here's what happening in your account today." at bounding box center [457, 146] width 901 height 100
click at [441, 131] on p "Hello TJ" at bounding box center [457, 131] width 189 height 10
drag, startPoint x: 434, startPoint y: 130, endPoint x: 562, endPoint y: 170, distance: 134.5
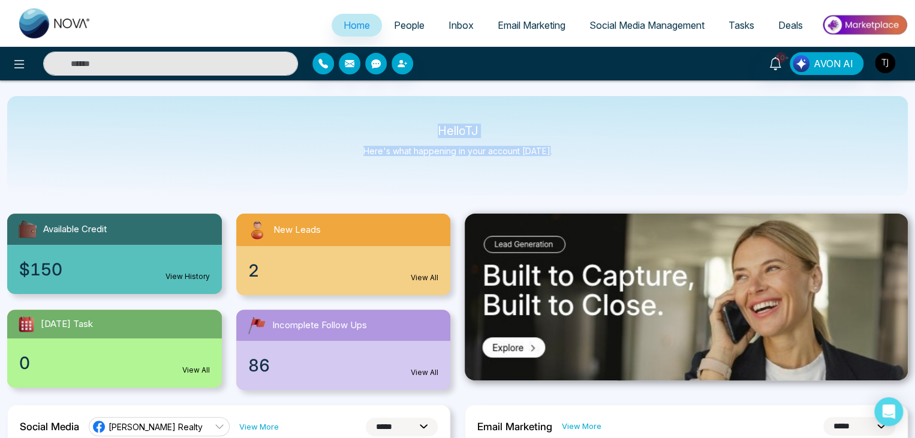
click at [562, 170] on div "Hello TJ Here's what happening in your account today." at bounding box center [457, 146] width 901 height 100
click at [547, 153] on p "Here's what happening in your account today." at bounding box center [457, 151] width 189 height 10
drag, startPoint x: 547, startPoint y: 153, endPoint x: 435, endPoint y: 125, distance: 116.1
click at [435, 126] on div "Hello TJ Here's what happening in your account today." at bounding box center [457, 146] width 189 height 40
click at [437, 131] on p "Hello TJ" at bounding box center [457, 131] width 189 height 10
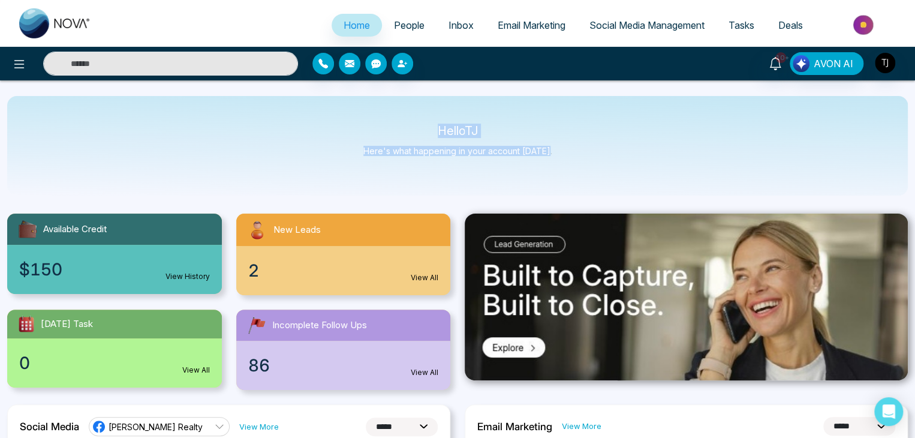
drag, startPoint x: 437, startPoint y: 131, endPoint x: 562, endPoint y: 149, distance: 127.3
click at [562, 149] on div "Hello TJ Here's what happening in your account today." at bounding box center [457, 146] width 901 height 100
drag, startPoint x: 552, startPoint y: 149, endPoint x: 428, endPoint y: 115, distance: 128.9
click at [428, 115] on div "Hello TJ Here's what happening in your account today." at bounding box center [457, 146] width 901 height 100
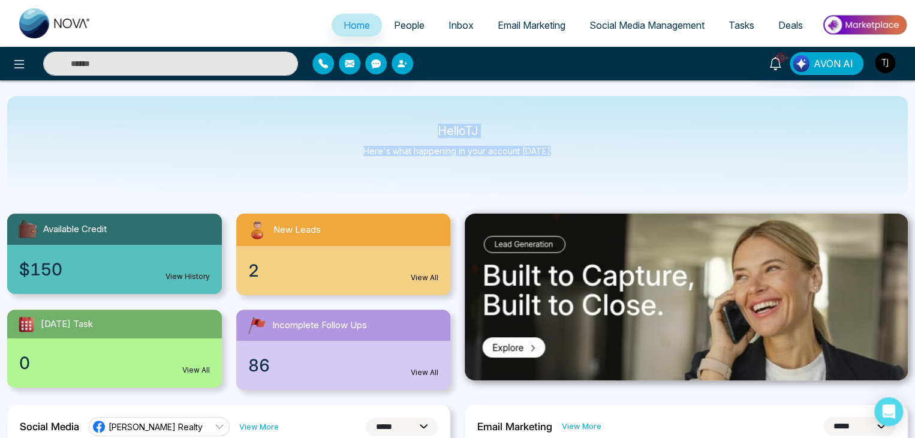
click at [428, 124] on div "Hello TJ Here's what happening in your account today." at bounding box center [457, 146] width 901 height 100
drag, startPoint x: 433, startPoint y: 133, endPoint x: 598, endPoint y: 183, distance: 172.2
click at [598, 183] on div "Hello TJ Here's what happening in your account today." at bounding box center [457, 146] width 901 height 100
click at [553, 151] on div "Hello TJ Here's what happening in your account today." at bounding box center [457, 146] width 901 height 100
drag, startPoint x: 550, startPoint y: 154, endPoint x: 434, endPoint y: 134, distance: 117.4
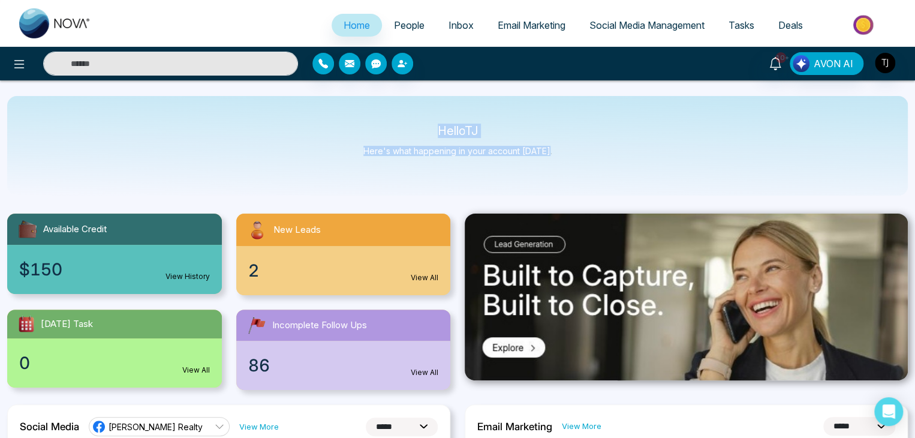
click at [434, 134] on div "Hello TJ Here's what happening in your account today." at bounding box center [457, 146] width 901 height 100
drag, startPoint x: 434, startPoint y: 134, endPoint x: 434, endPoint y: 128, distance: 6.6
click at [434, 128] on p "Hello TJ" at bounding box center [457, 131] width 189 height 10
click at [437, 128] on p "Hello TJ" at bounding box center [457, 131] width 189 height 10
click at [546, 152] on p "Here's what happening in your account today." at bounding box center [457, 151] width 189 height 10
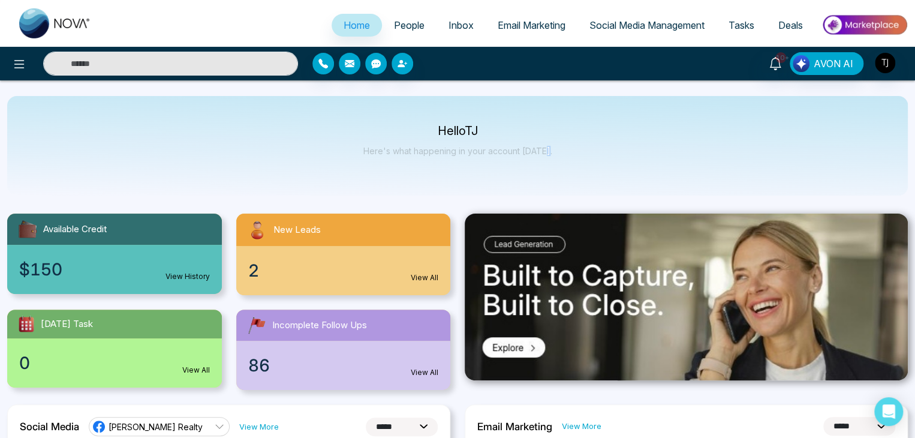
click at [546, 152] on p "Here's what happening in your account today." at bounding box center [457, 151] width 189 height 10
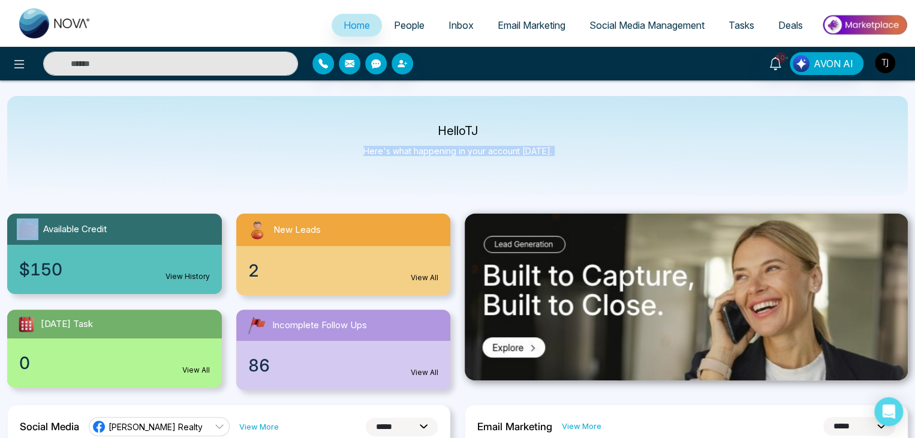
click at [546, 152] on p "Here's what happening in your account today." at bounding box center [457, 151] width 189 height 10
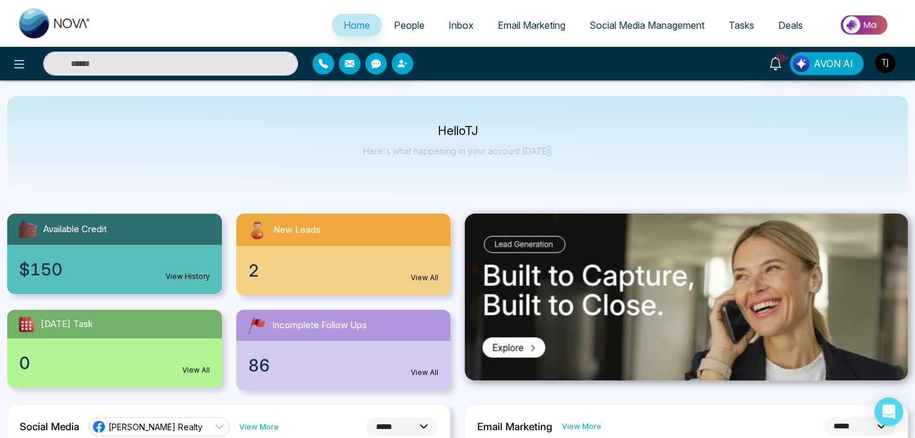
click at [546, 152] on p "Here's what happening in your account today." at bounding box center [457, 151] width 189 height 10
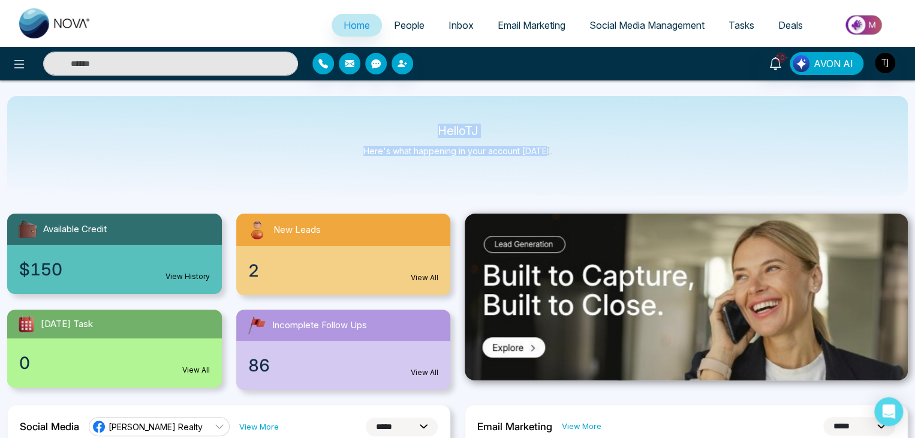
drag, startPoint x: 546, startPoint y: 152, endPoint x: 428, endPoint y: 116, distance: 124.1
click at [428, 116] on div "Hello TJ Here's what happening in your account today." at bounding box center [457, 146] width 901 height 100
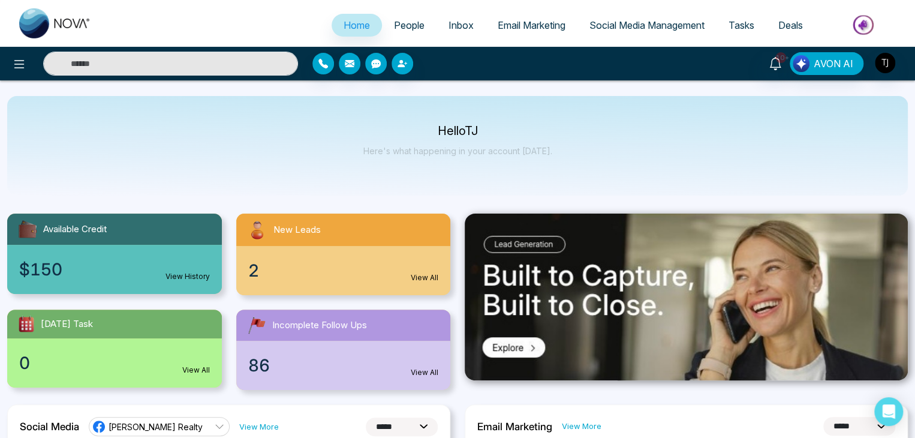
click at [434, 129] on p "Hello TJ" at bounding box center [457, 131] width 189 height 10
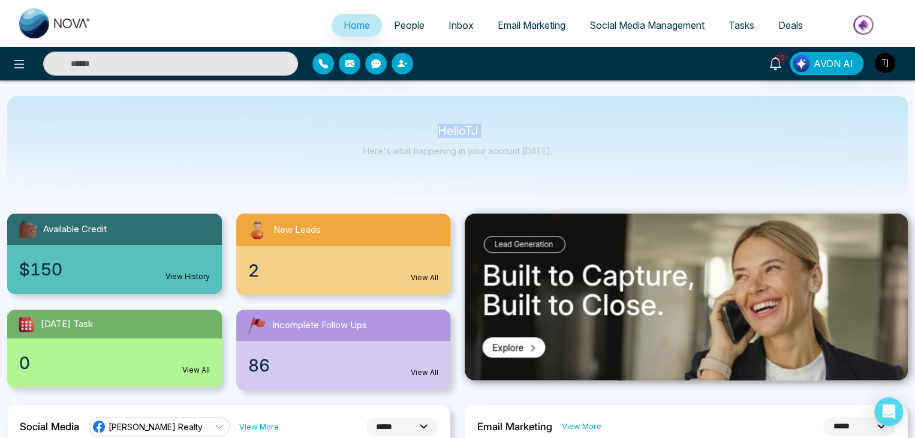
click at [434, 129] on p "Hello TJ" at bounding box center [457, 131] width 189 height 10
drag, startPoint x: 429, startPoint y: 130, endPoint x: 551, endPoint y: 173, distance: 129.1
click at [551, 173] on div "Hello TJ Here's what happening in your account today." at bounding box center [457, 146] width 901 height 100
click at [883, 61] on img "button" at bounding box center [885, 63] width 20 height 20
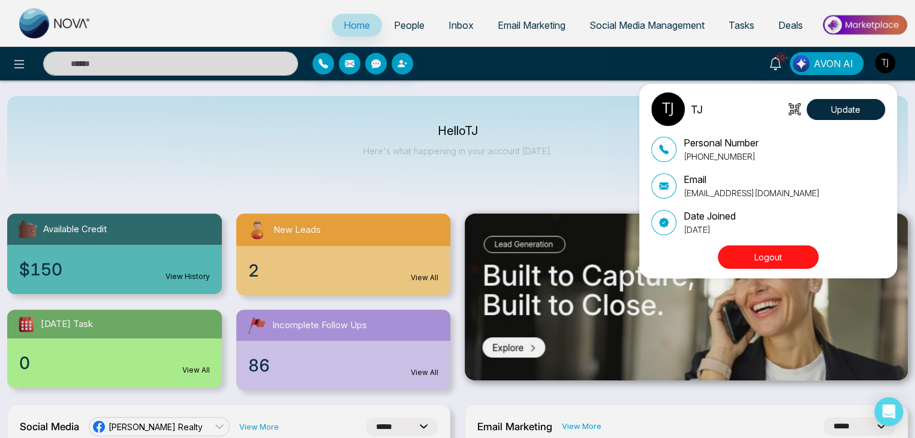
click at [793, 258] on button "Logout" at bounding box center [768, 256] width 101 height 23
